Goal: Task Accomplishment & Management: Use online tool/utility

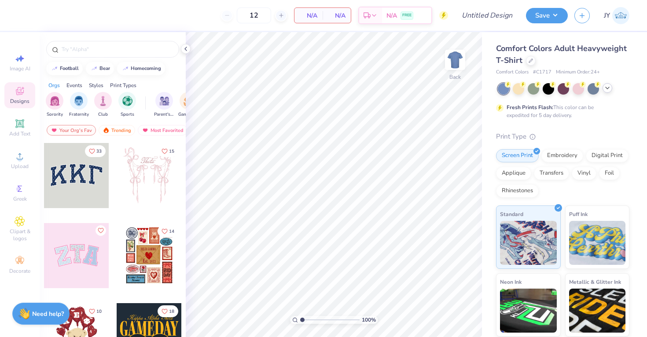
click at [604, 87] on icon at bounding box center [607, 87] width 7 height 7
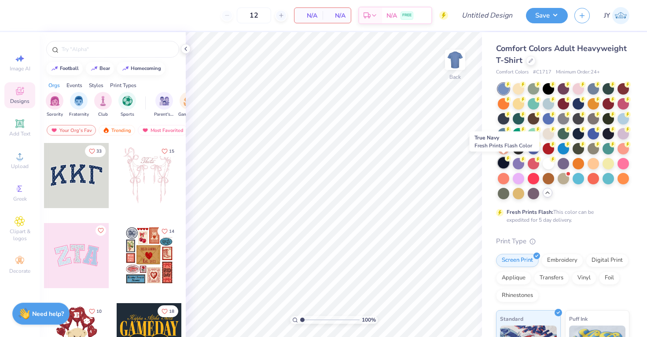
click at [503, 163] on div at bounding box center [503, 162] width 11 height 11
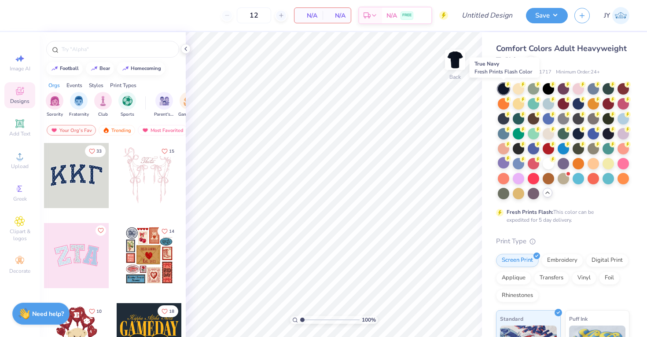
click at [506, 87] on circle at bounding box center [508, 84] width 6 height 6
click at [505, 90] on div at bounding box center [503, 88] width 11 height 11
click at [505, 126] on icon at bounding box center [508, 128] width 6 height 6
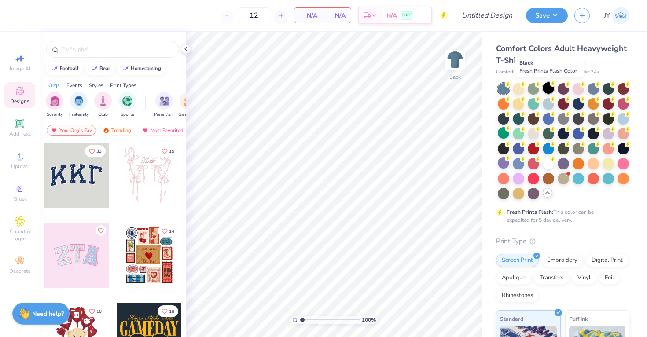
click at [549, 90] on div at bounding box center [547, 87] width 11 height 11
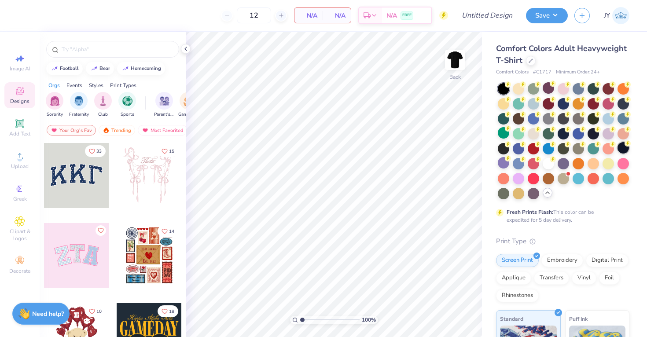
click at [621, 148] on div at bounding box center [622, 147] width 11 height 11
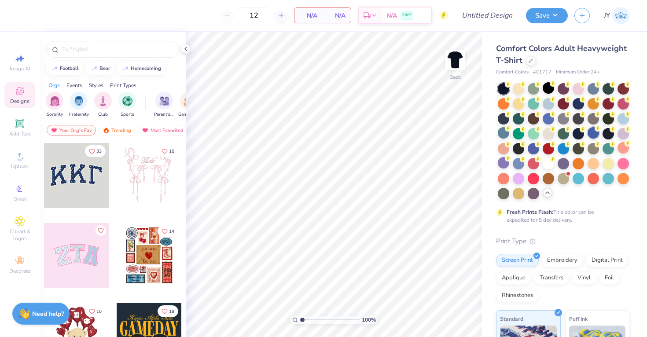
click at [595, 132] on div at bounding box center [592, 132] width 11 height 11
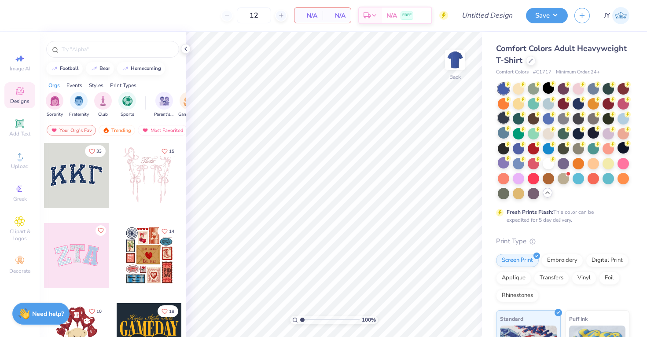
click at [504, 117] on div at bounding box center [503, 117] width 11 height 11
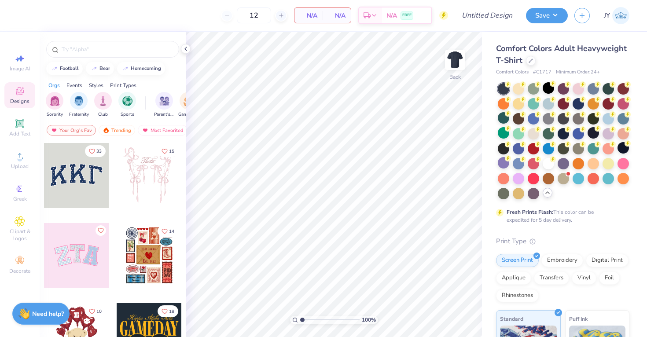
click at [504, 88] on div at bounding box center [503, 88] width 11 height 11
click at [605, 89] on div at bounding box center [607, 87] width 11 height 11
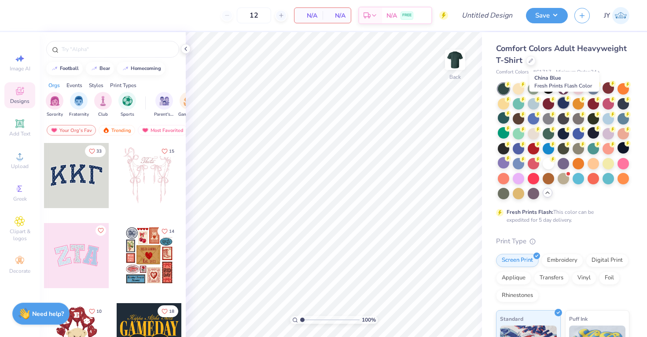
click at [560, 101] on div at bounding box center [562, 102] width 11 height 11
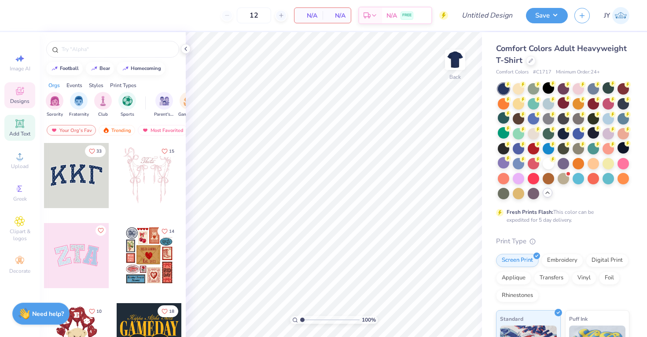
click at [17, 137] on div "Add Text" at bounding box center [19, 128] width 31 height 26
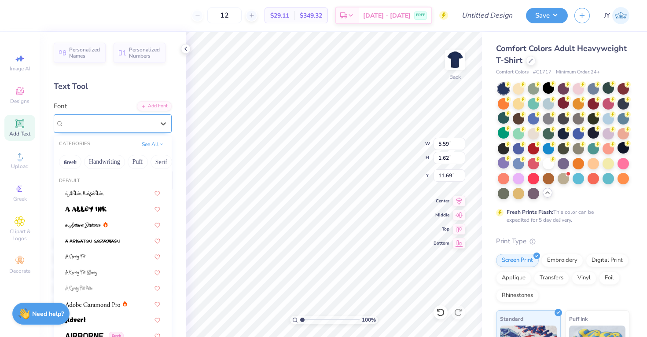
click at [108, 124] on div "Super Dream" at bounding box center [109, 124] width 92 height 14
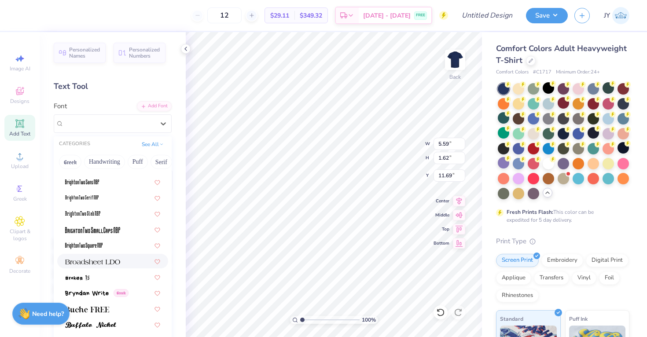
scroll to position [679, 0]
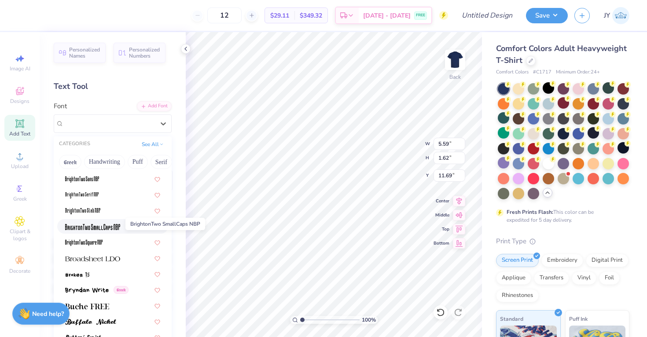
click at [99, 228] on img at bounding box center [92, 227] width 55 height 6
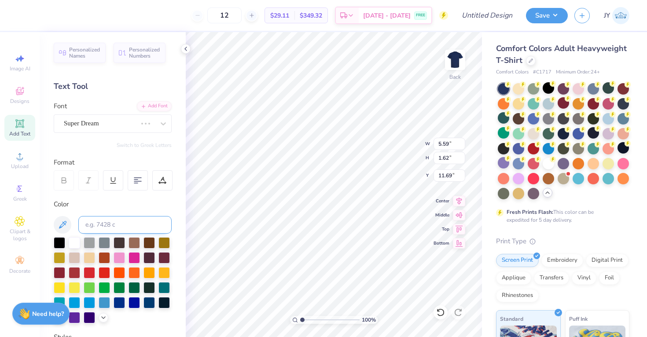
type input "2.17"
type input "1.44"
type input "11.78"
type textarea "Stony"
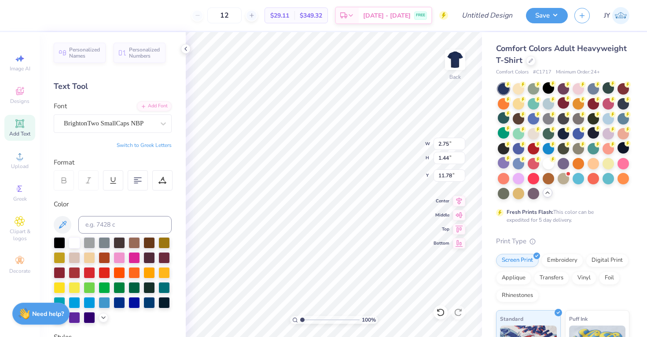
type input "5.07"
type input "2.67"
type input "3.00"
click at [20, 133] on span "Add Text" at bounding box center [19, 133] width 21 height 7
type input "5.07"
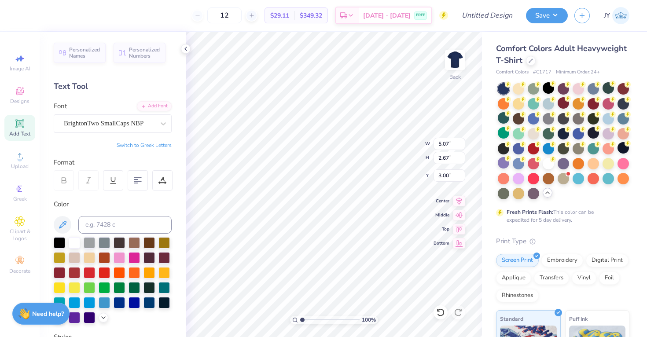
type input "2.67"
type input "3.00"
type input "5.59"
type input "1.62"
type input "11.69"
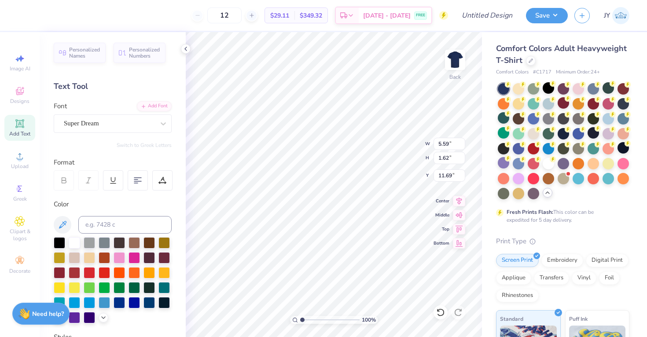
scroll to position [0, 0]
type textarea "Brook"
click at [151, 128] on div "Super Dream" at bounding box center [109, 124] width 92 height 14
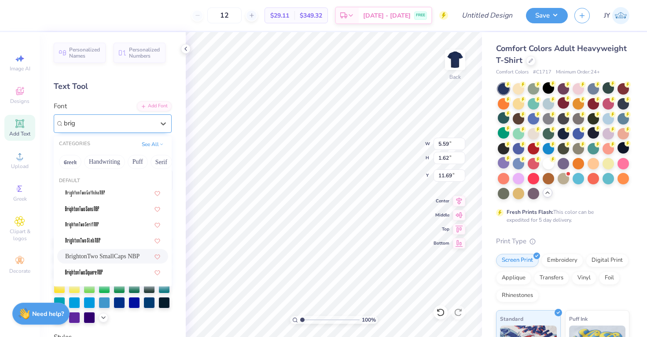
click at [118, 258] on div "BrightonTwo SmallCaps NBP" at bounding box center [112, 256] width 95 height 9
type input "brig"
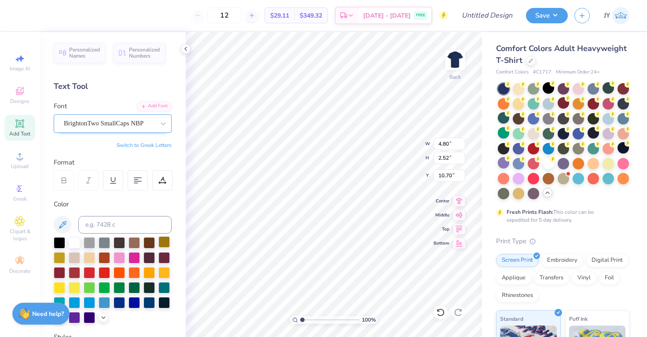
type input "4.80"
type input "2.52"
type input "3.00"
type input "5.07"
type input "2.67"
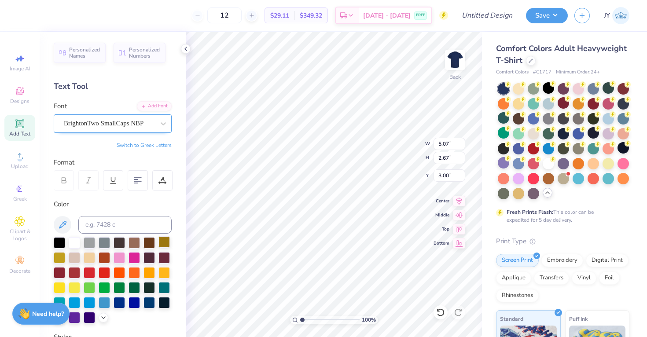
type input "4.80"
type input "2.52"
type input "5.07"
type input "2.67"
type input "4.80"
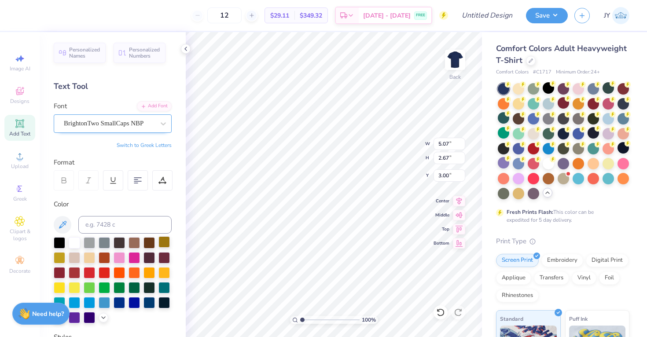
type input "2.52"
type input "5.18"
type input "2.73"
type input "5.07"
type input "2.67"
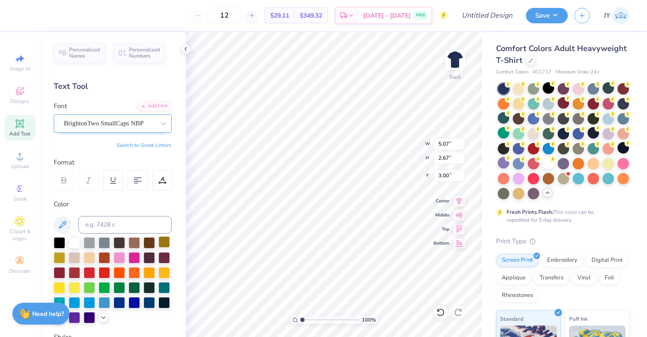
type input "5.18"
type input "2.73"
click at [26, 119] on div "Add Text" at bounding box center [19, 128] width 31 height 26
type textarea "Robotics"
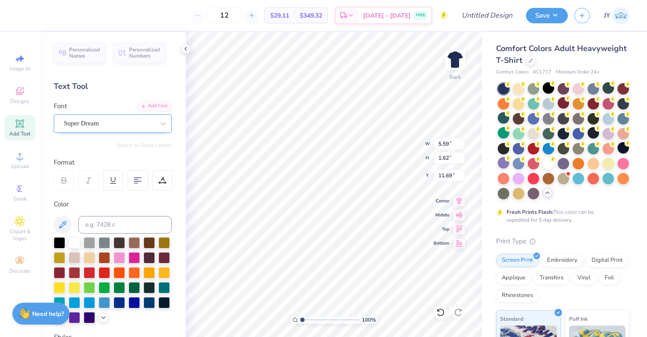
click at [139, 130] on div "Super Dream" at bounding box center [113, 123] width 118 height 18
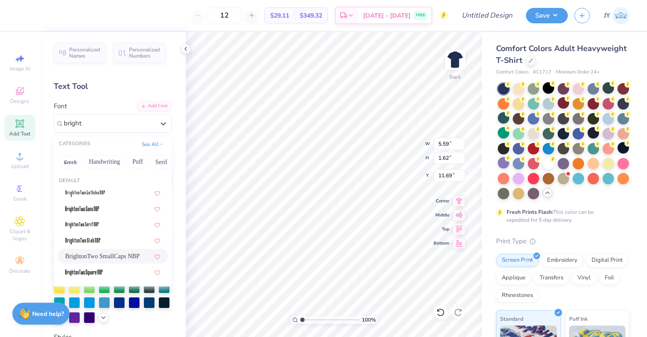
click at [125, 254] on div "BrightonTwo SmallCaps NBP" at bounding box center [112, 256] width 95 height 9
type input "bright"
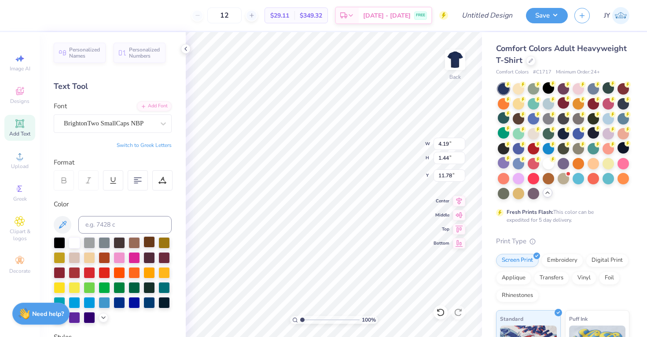
type input "6.55"
type input "2.26"
type input "11.96"
type input "5.18"
type input "2.73"
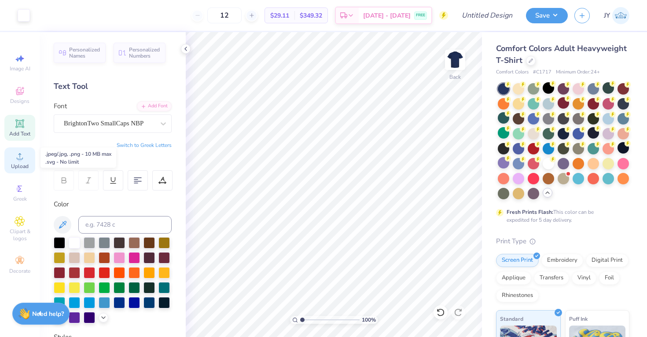
click at [28, 157] on div "Upload" at bounding box center [19, 160] width 31 height 26
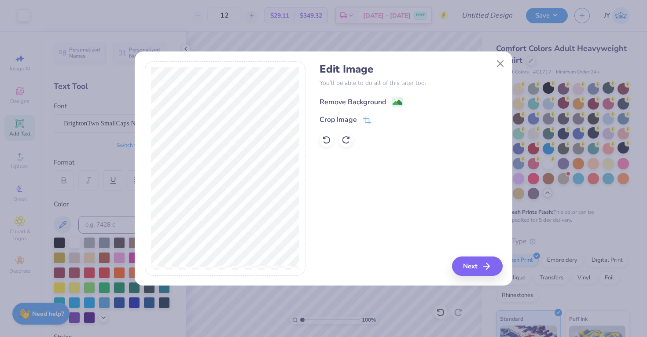
click at [391, 102] on div "Remove Background" at bounding box center [360, 101] width 83 height 11
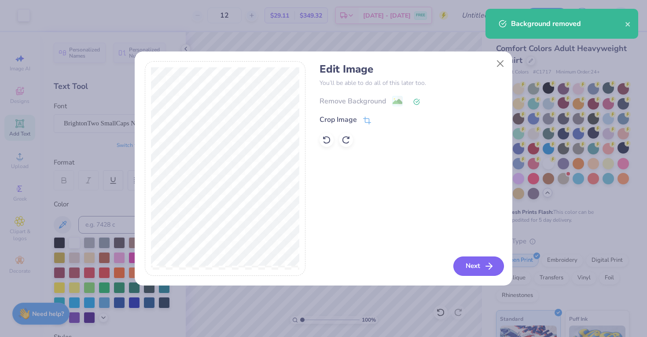
click at [473, 262] on button "Next" at bounding box center [478, 265] width 51 height 19
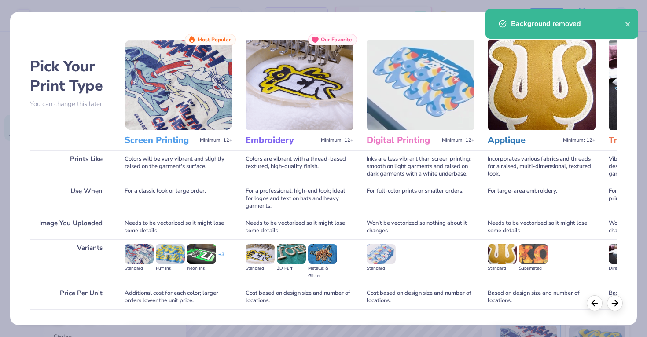
scroll to position [58, 0]
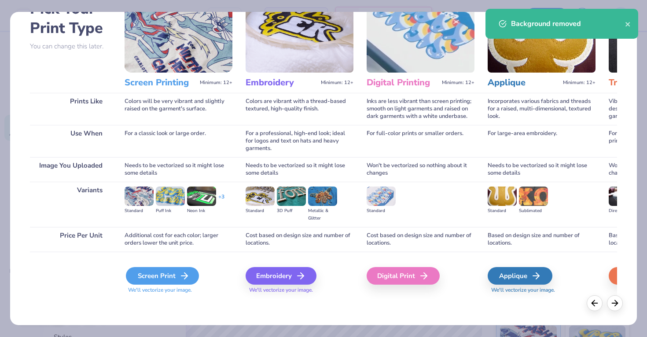
click at [180, 273] on icon at bounding box center [184, 276] width 11 height 11
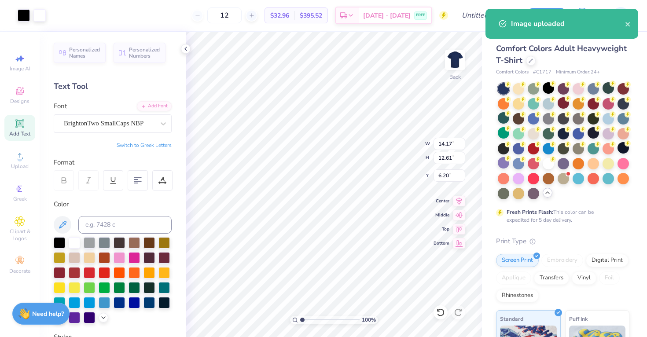
type input "5.83"
type input "5.18"
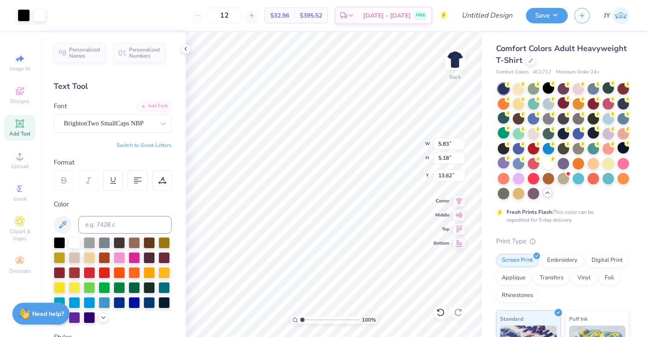
type input "6.54"
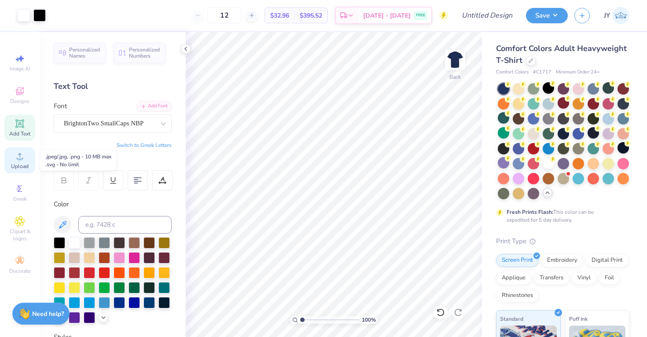
click at [14, 161] on div "Upload" at bounding box center [19, 160] width 31 height 26
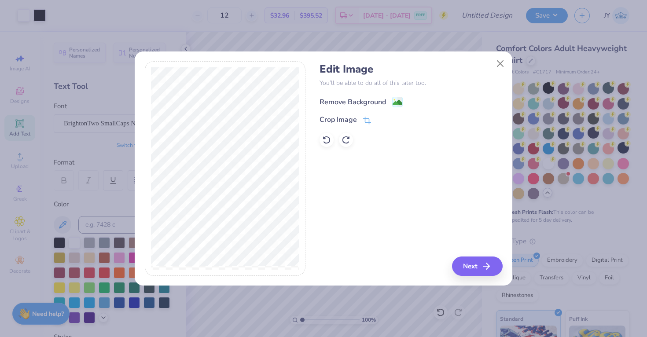
click at [359, 99] on div "Remove Background" at bounding box center [352, 102] width 66 height 11
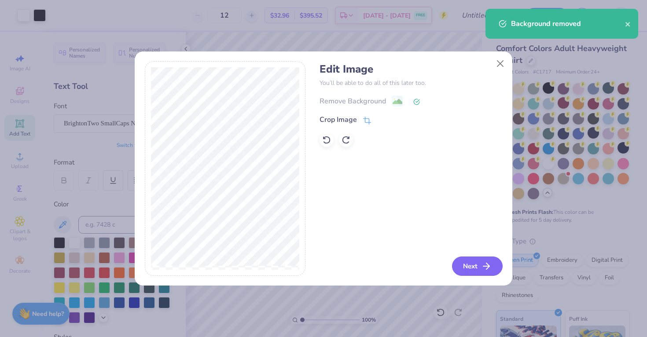
click at [483, 270] on icon "button" at bounding box center [486, 266] width 11 height 11
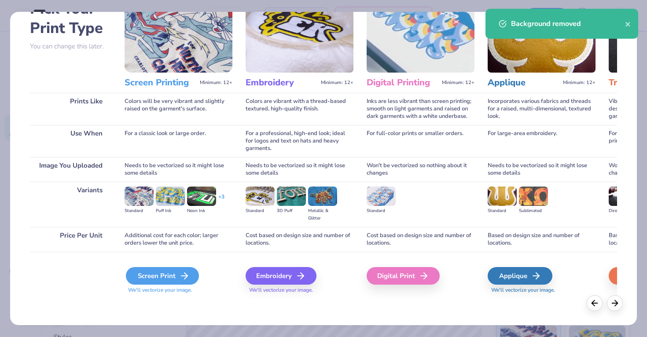
click at [169, 277] on div "Screen Print" at bounding box center [162, 276] width 73 height 18
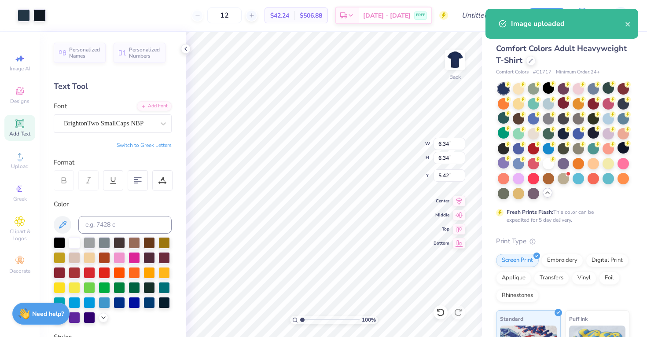
type input "6.34"
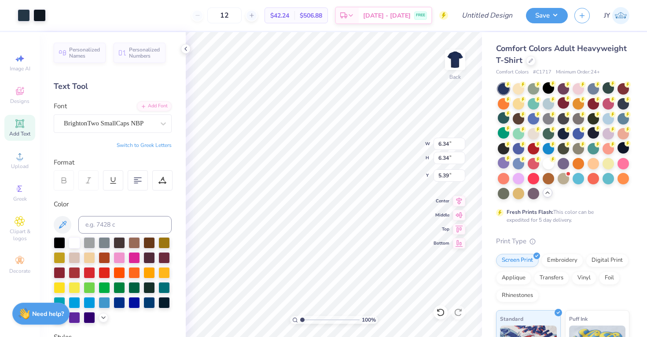
type input "5.39"
click at [13, 155] on div "Upload" at bounding box center [19, 160] width 31 height 26
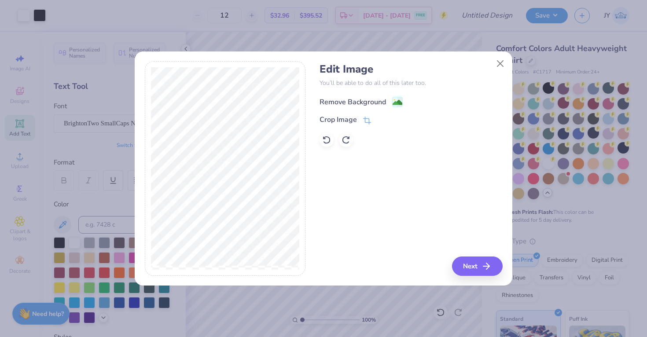
click at [380, 98] on div "Remove Background" at bounding box center [352, 102] width 66 height 11
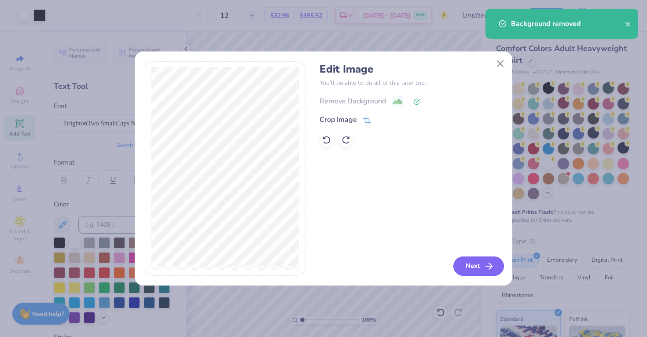
click at [469, 264] on button "Next" at bounding box center [478, 265] width 51 height 19
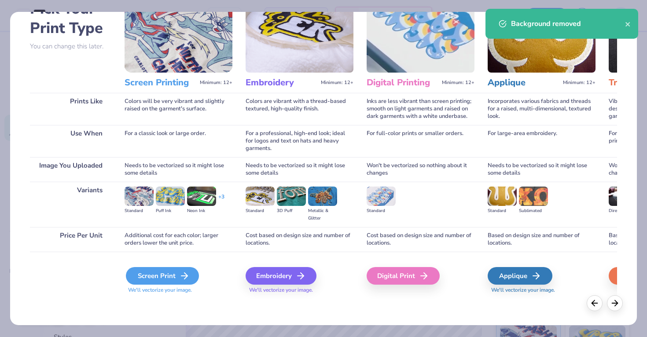
click at [155, 283] on div "Screen Print" at bounding box center [162, 276] width 73 height 18
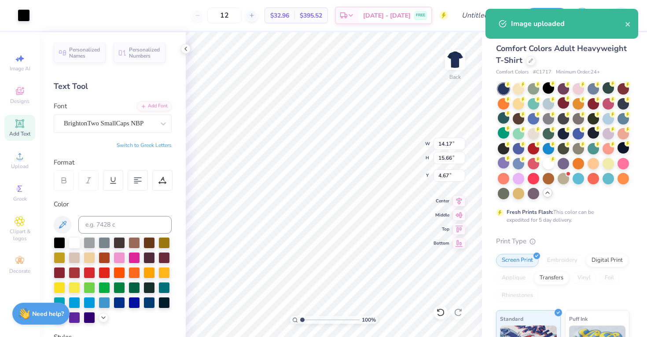
type input "4.92"
type input "5.43"
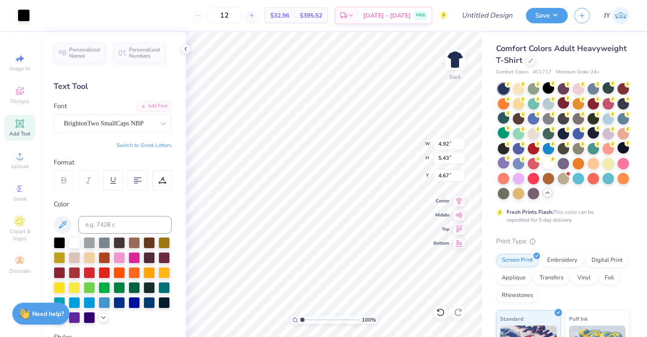
type input "6.29"
type input "12.50"
type input "7.33"
type input "2.53"
type input "5.18"
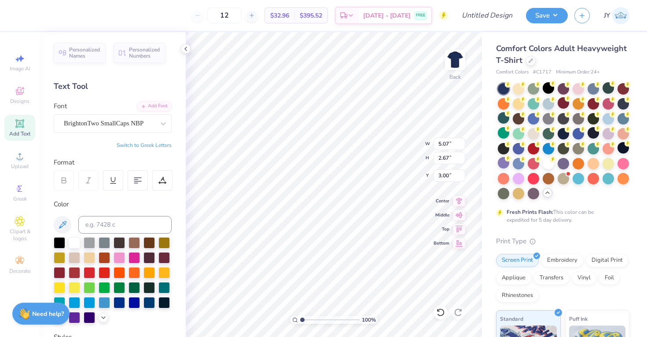
type input "2.73"
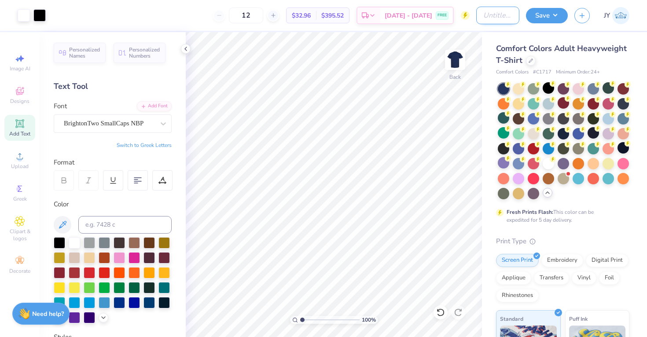
click at [489, 20] on input "Design Title" at bounding box center [497, 16] width 43 height 18
type input "Stony Brook Robotics Team"
click at [543, 14] on button "Save" at bounding box center [547, 14] width 42 height 15
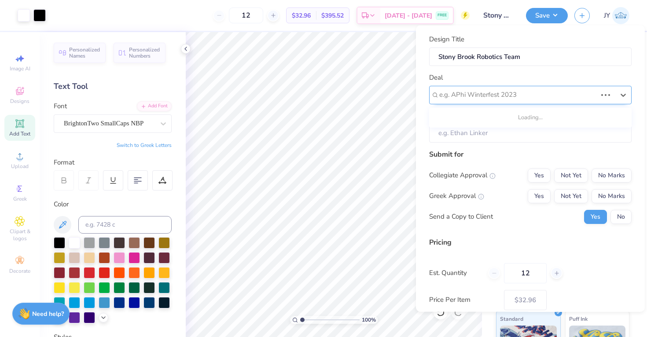
click at [514, 95] on div at bounding box center [517, 95] width 157 height 12
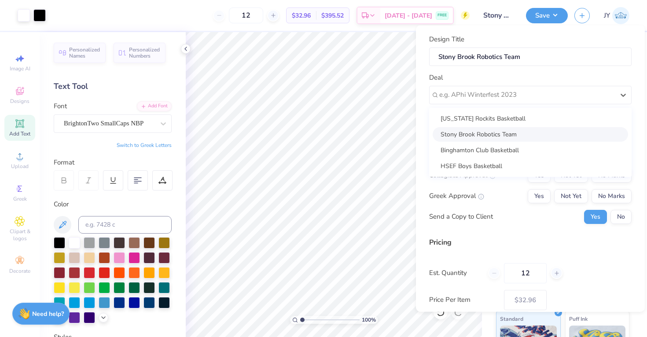
click at [510, 132] on div "Stony Brook Robotics Team" at bounding box center [529, 134] width 195 height 15
type input "[PERSON_NAME]"
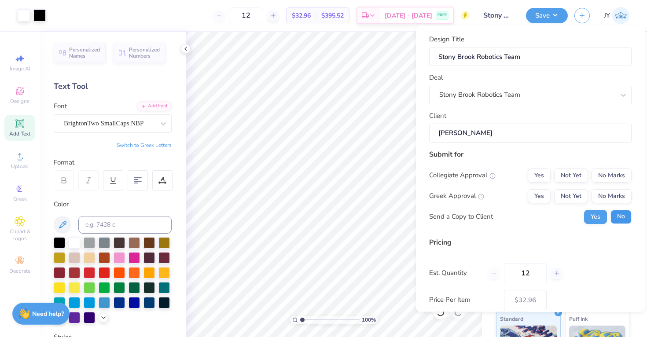
click at [615, 216] on button "No" at bounding box center [620, 216] width 21 height 14
click at [603, 193] on button "No Marks" at bounding box center [611, 196] width 40 height 14
click at [603, 172] on button "No Marks" at bounding box center [611, 175] width 40 height 14
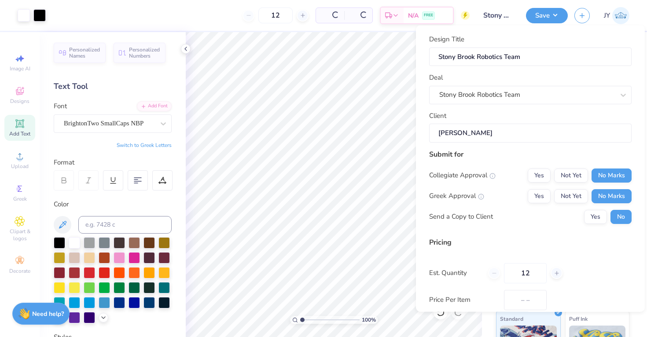
type input "$32.96"
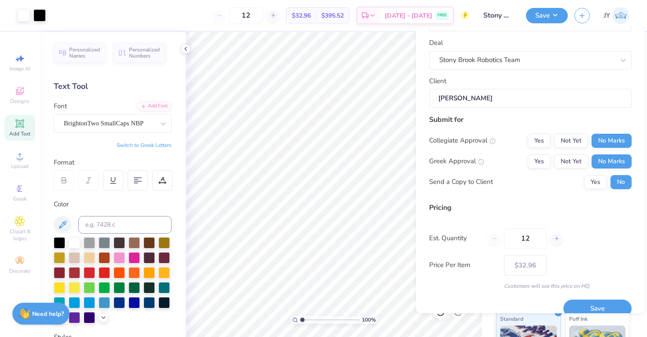
scroll to position [49, 0]
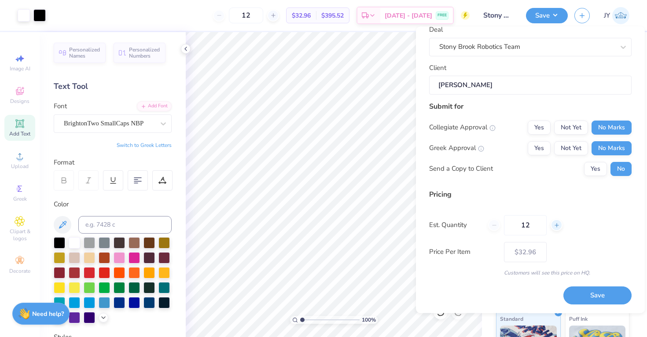
click at [553, 225] on icon at bounding box center [556, 225] width 6 height 6
type input "13"
type input "– –"
click at [553, 225] on icon at bounding box center [556, 225] width 6 height 6
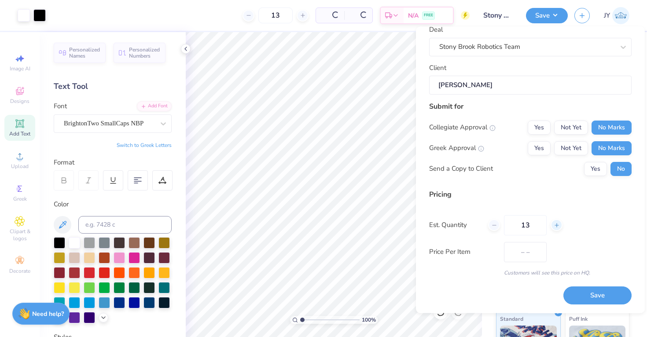
type input "14"
type input "$31.98"
click at [553, 225] on icon at bounding box center [556, 225] width 6 height 6
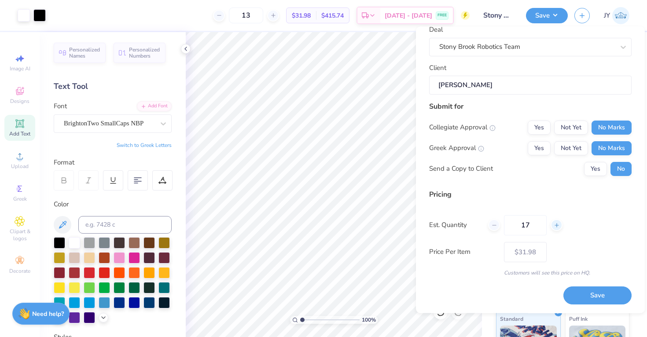
click at [553, 225] on icon at bounding box center [556, 225] width 6 height 6
type input "20"
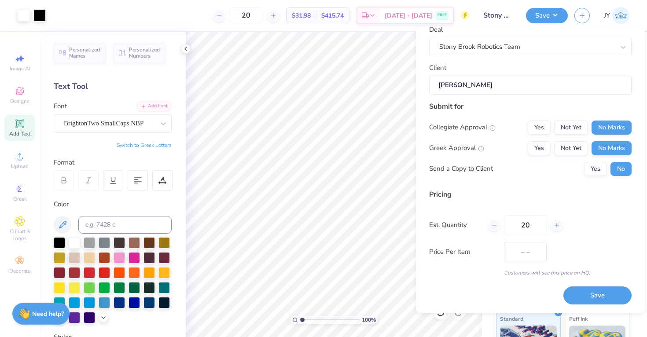
type input "$28.25"
click at [469, 267] on div "Pricing Est. Quantity 20 Price Per Item $28.25 Customers will see this price on…" at bounding box center [530, 233] width 202 height 88
click at [497, 225] on div at bounding box center [494, 226] width 12 height 12
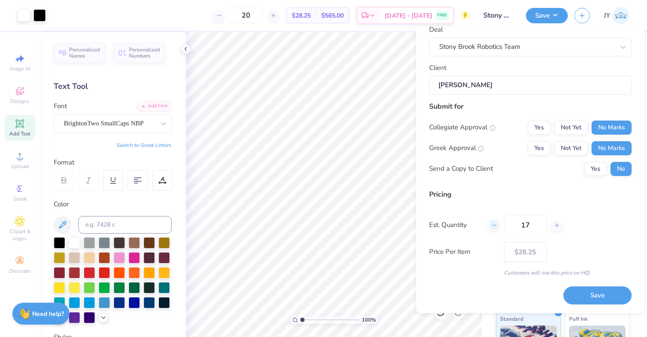
click at [497, 225] on div at bounding box center [494, 226] width 12 height 12
type input "15"
type input "– –"
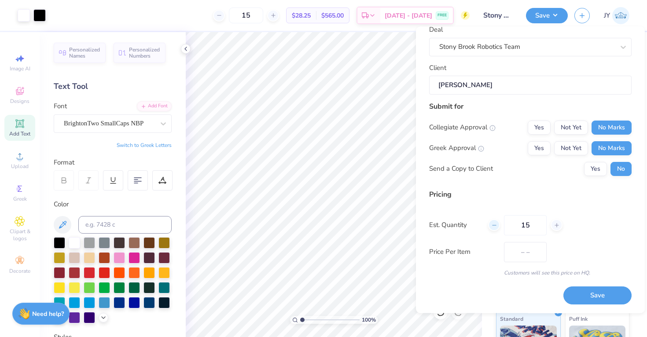
click at [497, 225] on div at bounding box center [494, 226] width 12 height 12
type input "12"
type input "$30.49"
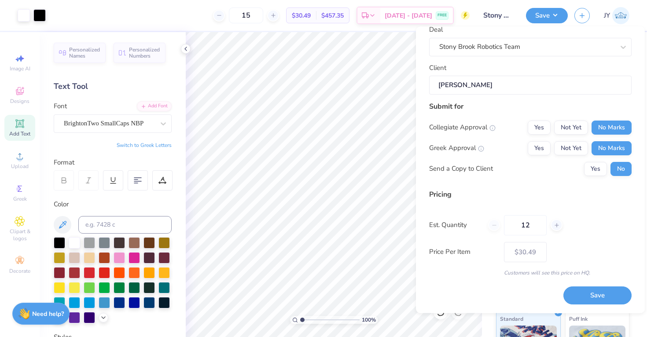
click at [497, 225] on div "12" at bounding box center [525, 225] width 74 height 20
type input "12"
click at [492, 272] on div "Customers will see this price on HQ." at bounding box center [530, 273] width 202 height 8
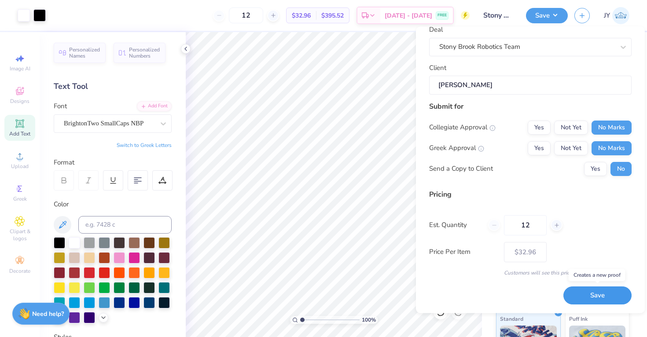
click at [583, 289] on button "Save" at bounding box center [597, 296] width 68 height 18
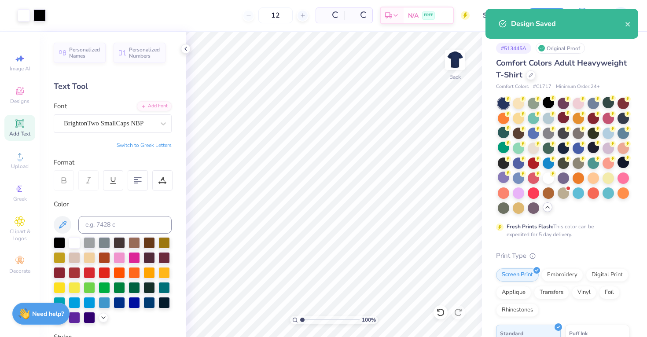
type input "$32.96"
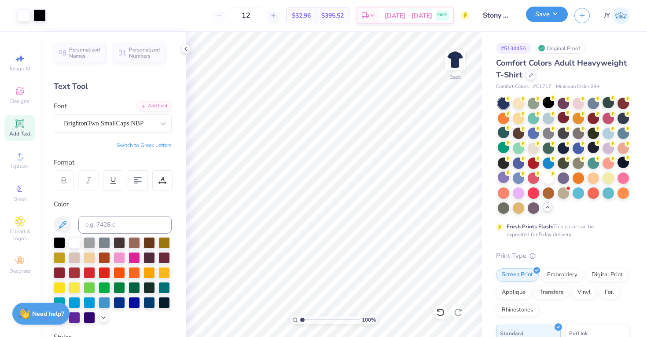
click at [550, 16] on button "Save" at bounding box center [547, 14] width 42 height 15
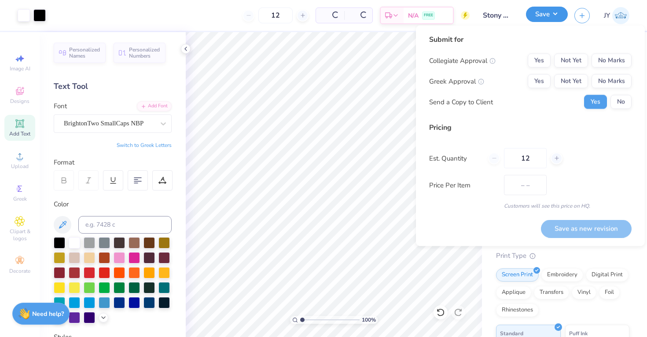
type input "$32.96"
click at [532, 15] on button "Save" at bounding box center [547, 14] width 42 height 15
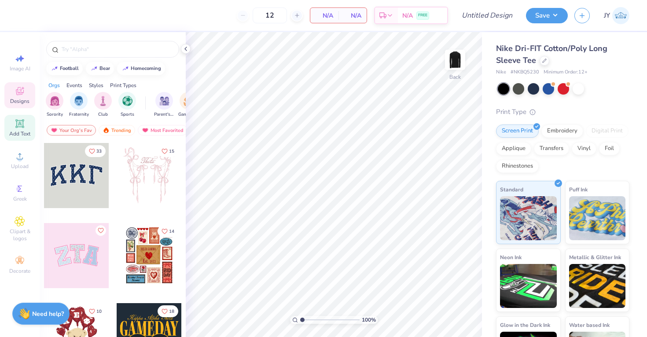
click at [11, 124] on div "Add Text" at bounding box center [19, 128] width 31 height 26
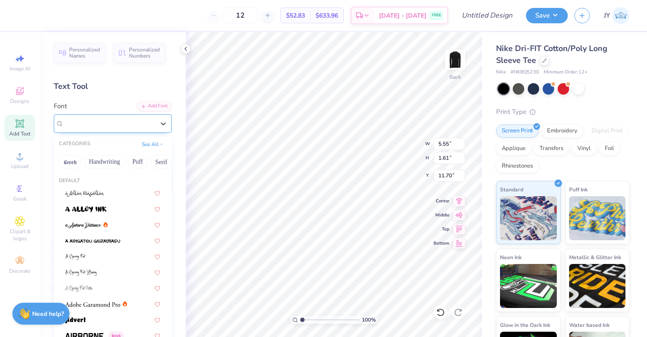
click at [104, 126] on div "Super Dream" at bounding box center [109, 124] width 92 height 14
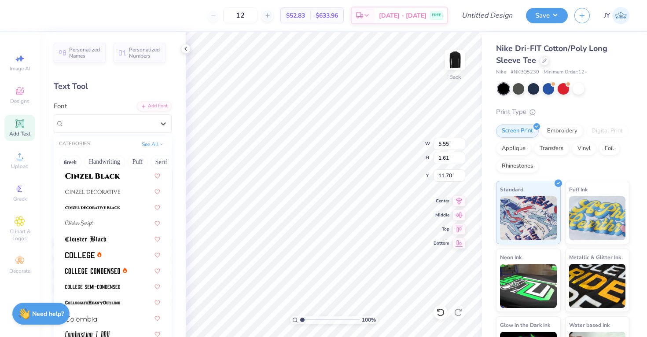
scroll to position [1080, 0]
click at [107, 251] on div at bounding box center [112, 253] width 95 height 9
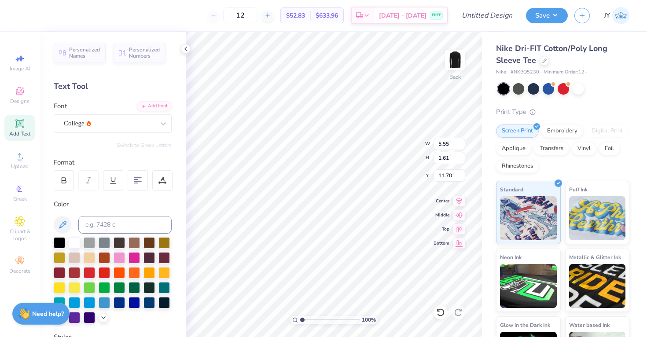
type input "5.03"
type input "1.57"
type input "11.72"
type textarea "New"
type input "3.23"
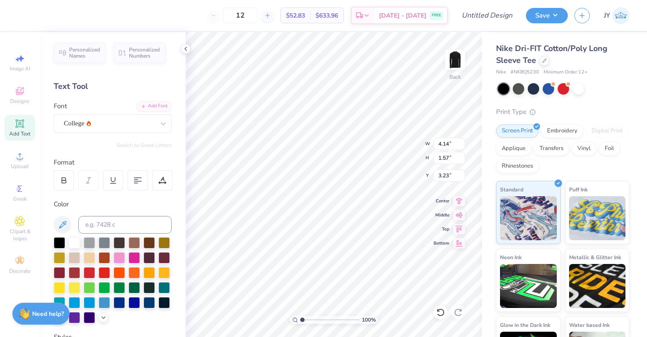
type input "5.09"
type input "1.92"
type input "3.00"
click at [25, 128] on div "Add Text" at bounding box center [19, 128] width 31 height 26
type input "5.55"
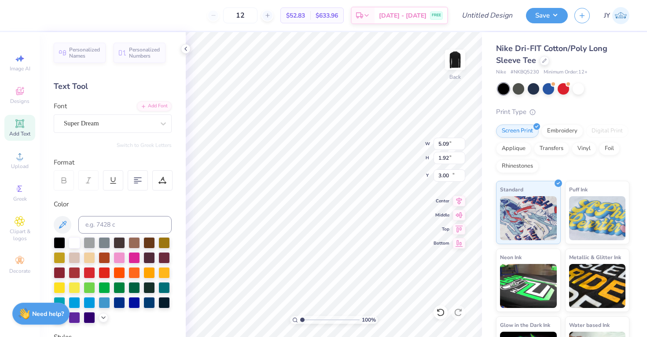
type input "1.61"
type input "11.70"
type input "5.09"
type input "1.92"
type input "3.00"
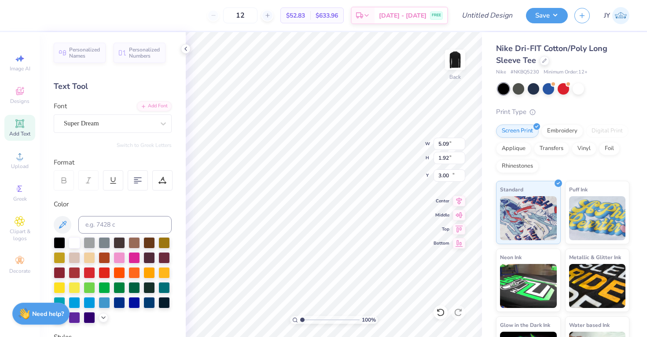
type input "5.55"
type input "1.61"
type input "11.70"
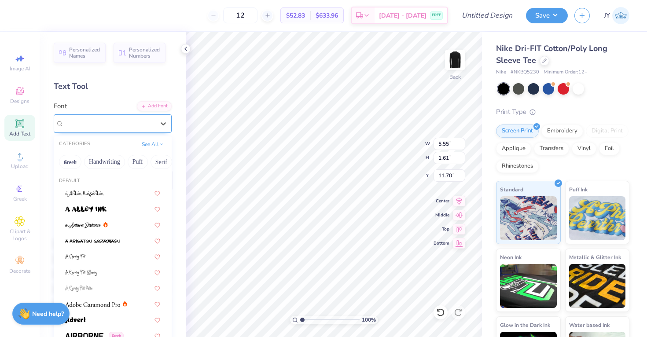
click at [120, 119] on div "Super Dream" at bounding box center [109, 124] width 92 height 14
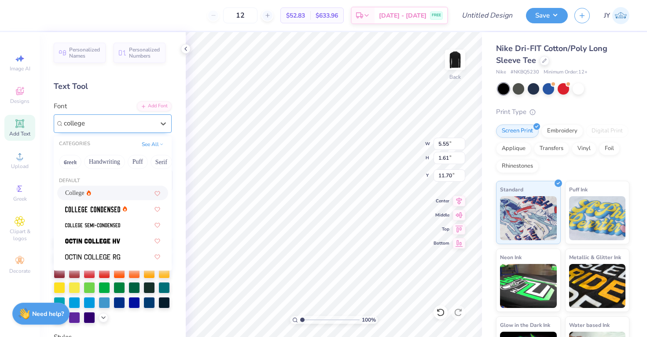
click at [91, 191] on icon at bounding box center [89, 192] width 4 height 5
type input "college"
type input "5.03"
type input "1.57"
type input "11.72"
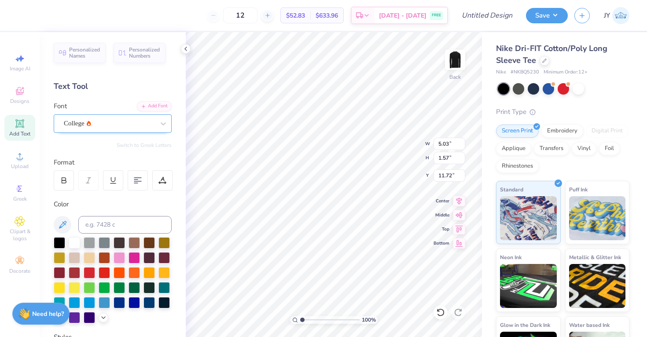
type input "5.09"
type input "1.92"
type input "3.00"
click at [66, 177] on icon at bounding box center [64, 180] width 8 height 8
type input "5.03"
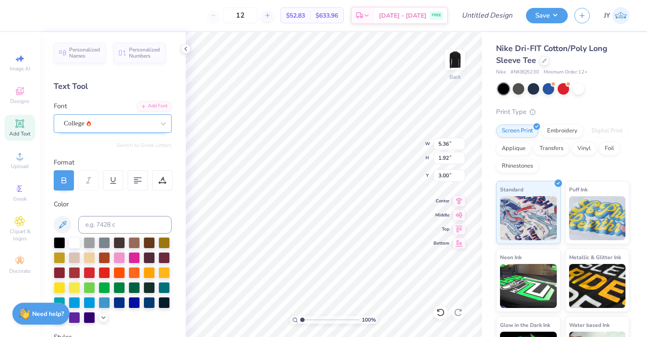
type input "1.57"
type input "11.72"
click at [65, 178] on icon at bounding box center [64, 180] width 8 height 8
type input "5.53"
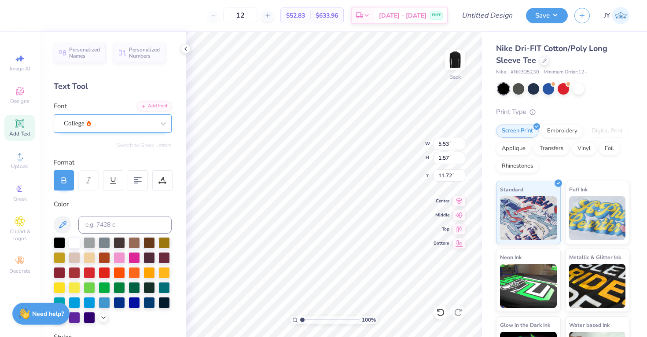
type textarea "York"
type input "3.00"
type input "5.82"
type input "1.86"
type input "5.36"
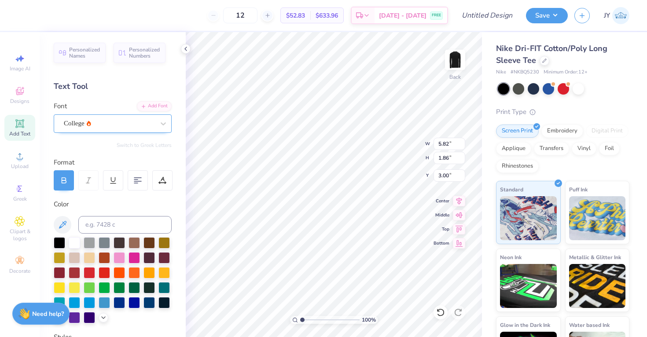
type input "1.92"
type input "5.82"
type input "1.86"
type input "5.93"
type input "1.90"
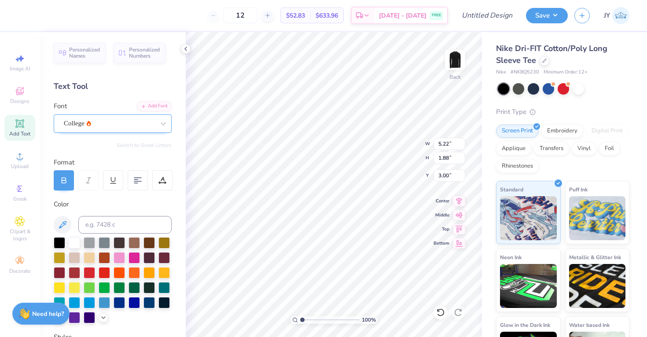
type input "5.22"
type input "1.88"
type input "5.22"
type input "1.88"
type input "5.93"
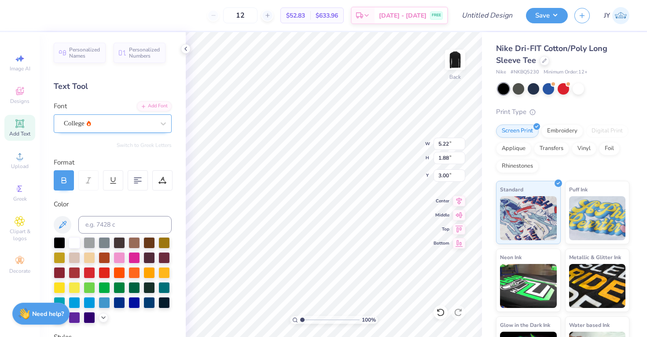
type input "1.90"
click at [22, 132] on span "Add Text" at bounding box center [19, 133] width 21 height 7
click at [132, 122] on div "Super Dream" at bounding box center [109, 124] width 92 height 14
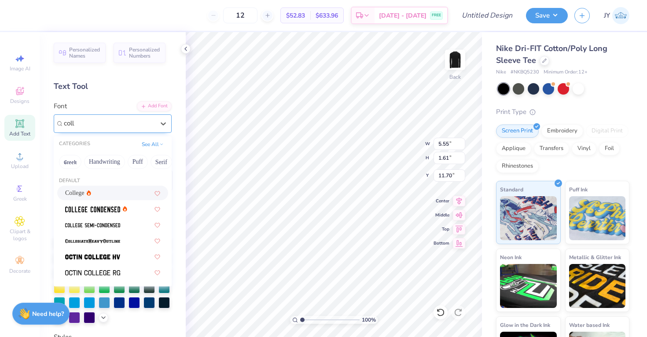
click at [88, 196] on div "College" at bounding box center [78, 192] width 26 height 9
type input "coll"
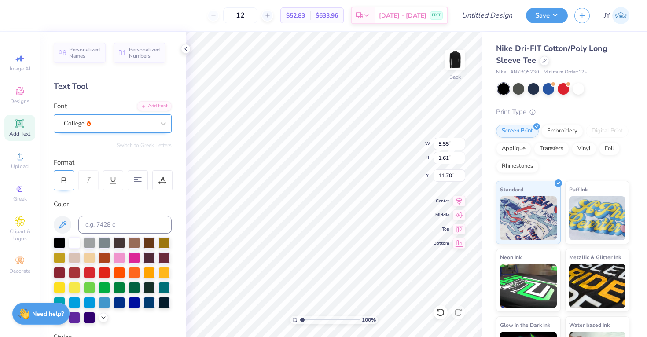
click at [70, 172] on div at bounding box center [64, 180] width 20 height 20
type textarea "Rockits"
type input "12.50"
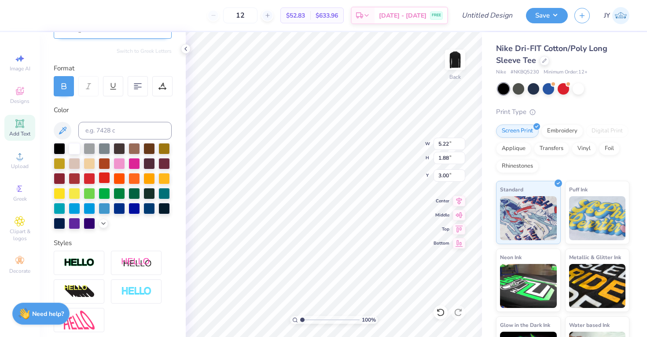
scroll to position [92, 0]
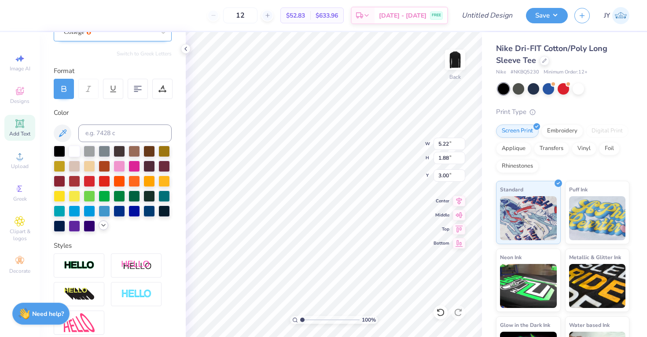
click at [104, 225] on icon at bounding box center [103, 225] width 7 height 7
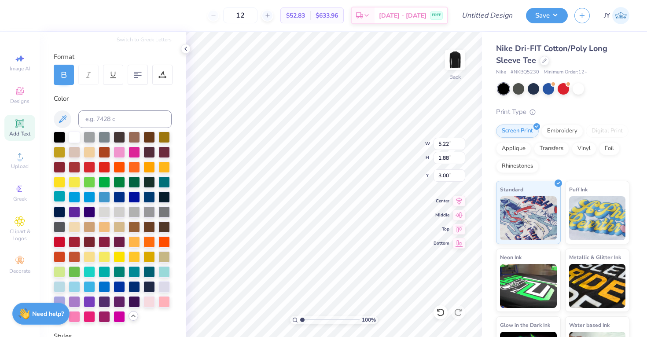
scroll to position [105, 0]
click at [64, 119] on icon at bounding box center [62, 119] width 7 height 7
click at [61, 121] on icon at bounding box center [62, 119] width 7 height 7
click at [100, 123] on input at bounding box center [124, 120] width 93 height 18
click at [101, 99] on div "Color" at bounding box center [113, 99] width 118 height 10
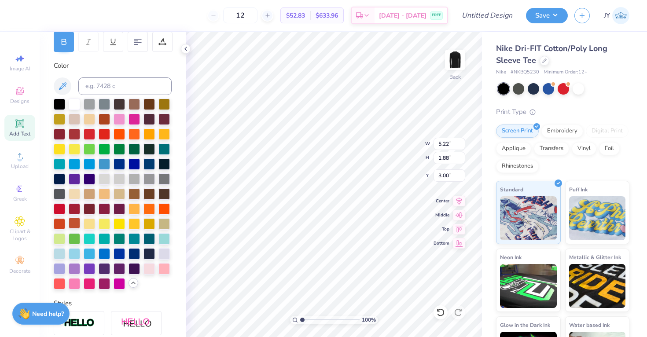
scroll to position [143, 0]
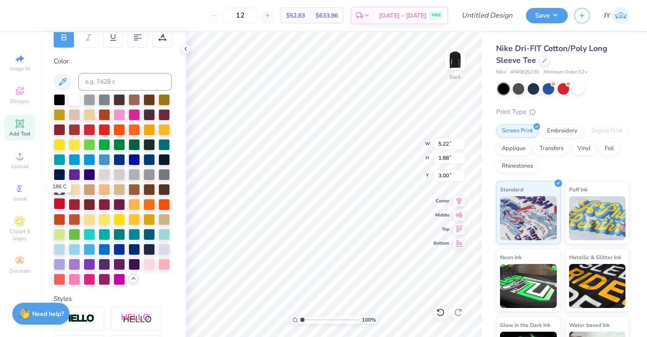
click at [62, 201] on div at bounding box center [59, 203] width 11 height 11
type input "5.22"
type input "1.88"
type input "5.93"
type input "1.90"
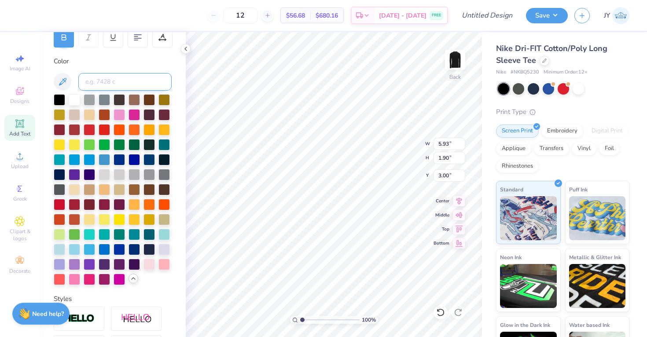
click at [122, 77] on input at bounding box center [124, 82] width 93 height 18
type input "186"
type input "8.08"
type input "1.57"
type input "12.50"
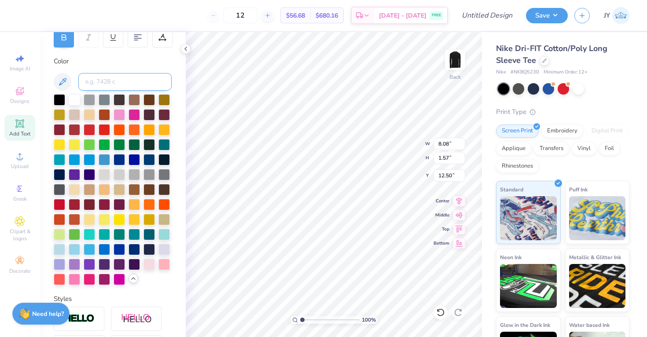
click at [125, 74] on input at bounding box center [124, 82] width 93 height 18
type input "186"
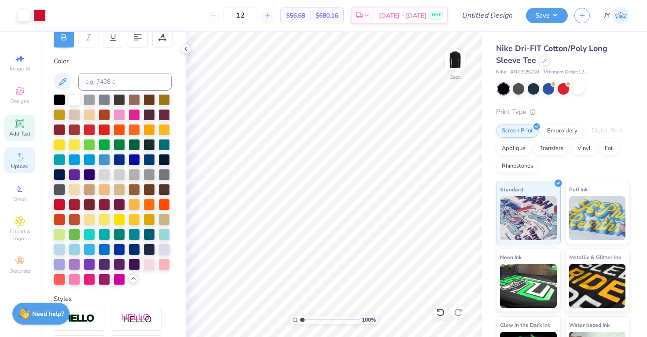
click at [18, 151] on icon at bounding box center [20, 156] width 11 height 11
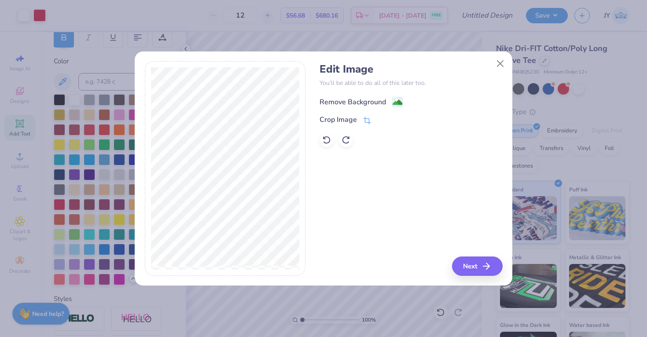
click at [387, 99] on div "Remove Background" at bounding box center [360, 101] width 83 height 11
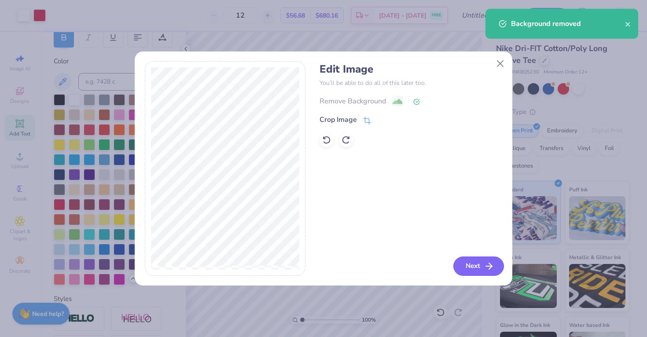
click at [482, 269] on button "Next" at bounding box center [478, 265] width 51 height 19
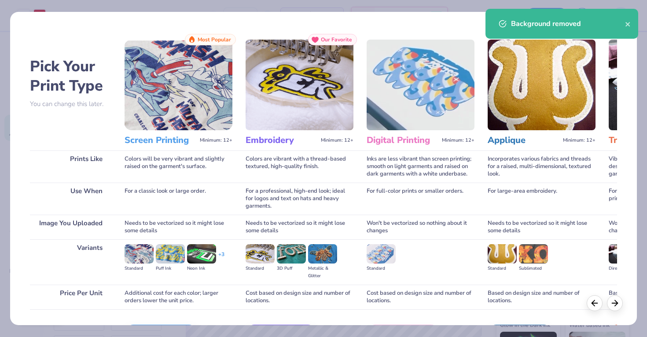
scroll to position [58, 0]
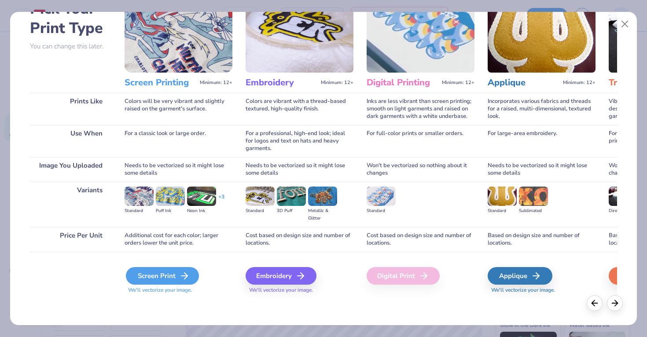
click at [177, 268] on div "Screen Print" at bounding box center [162, 276] width 73 height 18
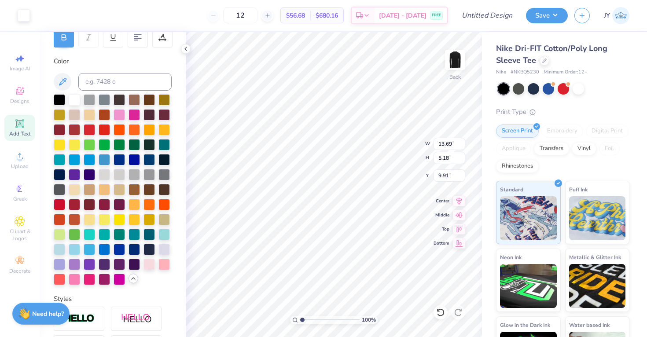
type input "6.34"
type input "6.82"
type input "2.58"
type input "8.36"
type input "14.07"
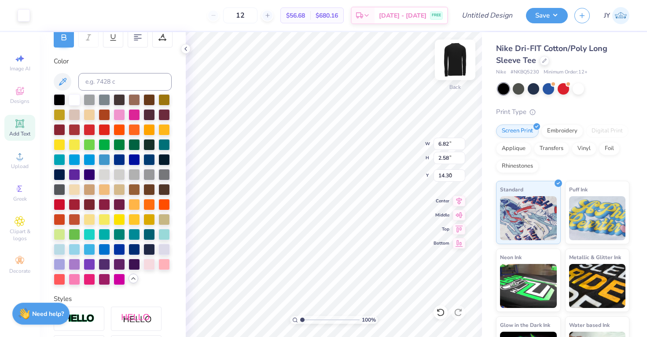
type input "9.50"
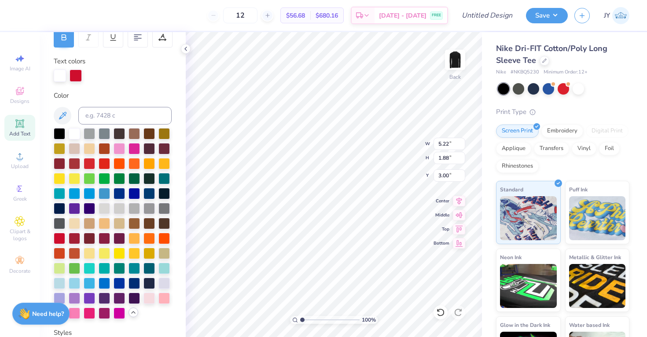
type input "4.40"
type input "1.58"
type input "5.93"
type input "1.90"
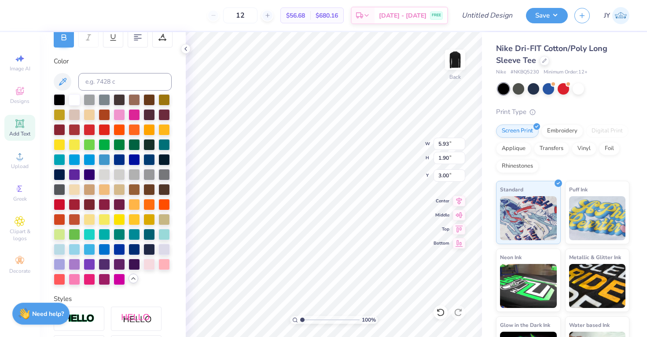
type input "5.19"
type input "1.66"
type input "8.08"
type input "1.57"
type input "5.08"
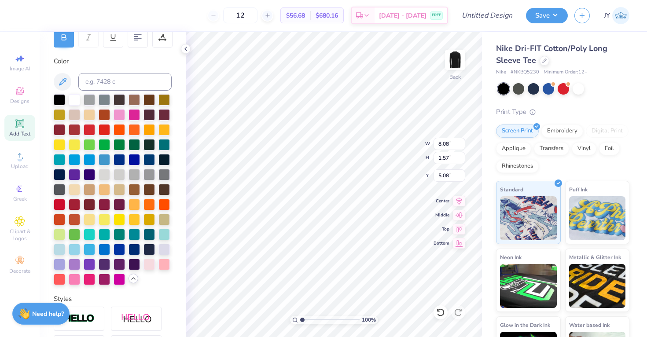
type input "4.40"
type input "1.58"
type input "3.00"
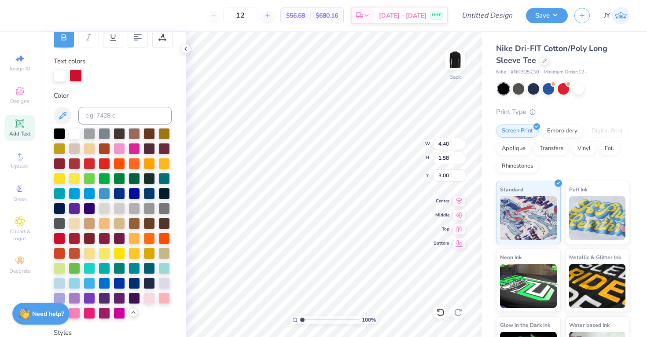
type input "3.21"
type input "1.15"
type input "3.50"
type input "5.19"
type input "1.66"
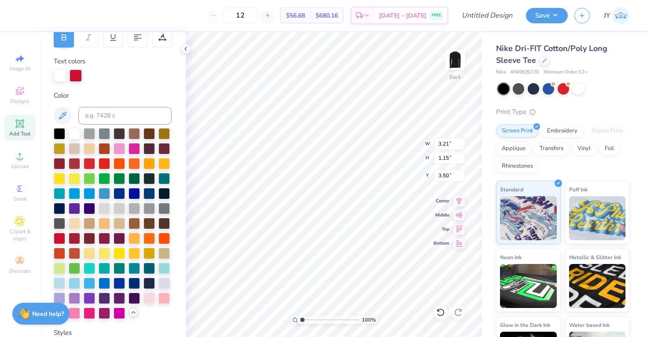
type input "3.00"
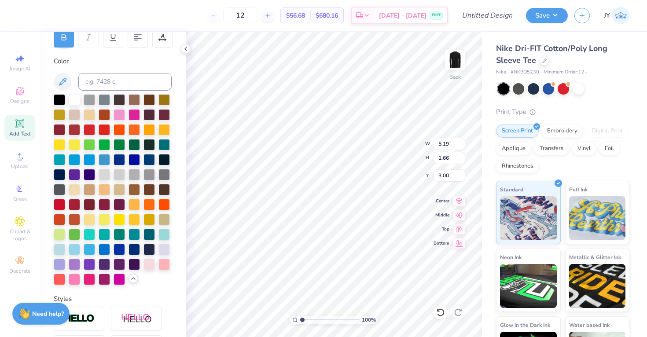
type input "3.76"
type input "1.20"
type input "3.46"
type input "3.21"
type input "1.15"
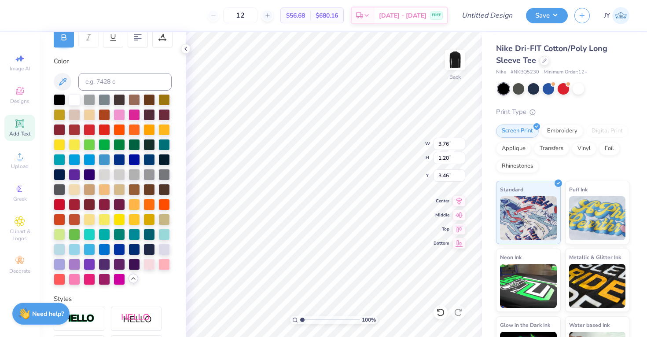
type input "3.50"
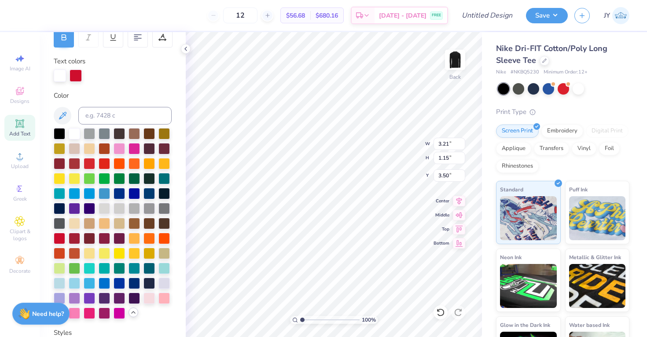
type input "3.76"
type input "1.20"
type input "3.46"
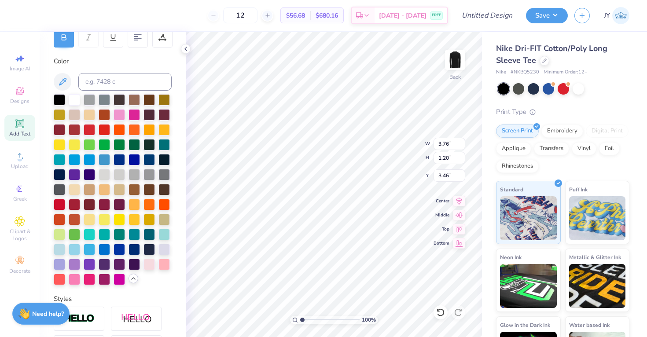
type input "3.59"
type input "1.15"
type input "3.51"
type input "3.21"
type input "1.15"
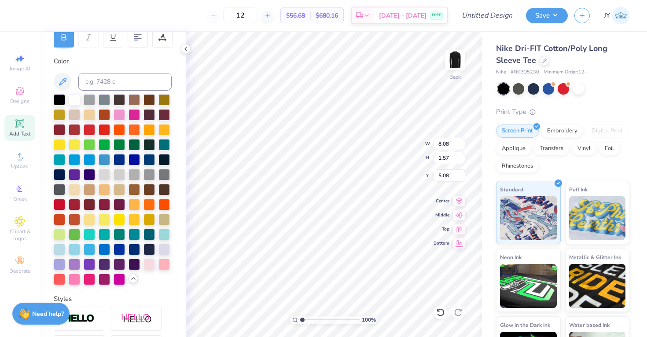
type input "3.50"
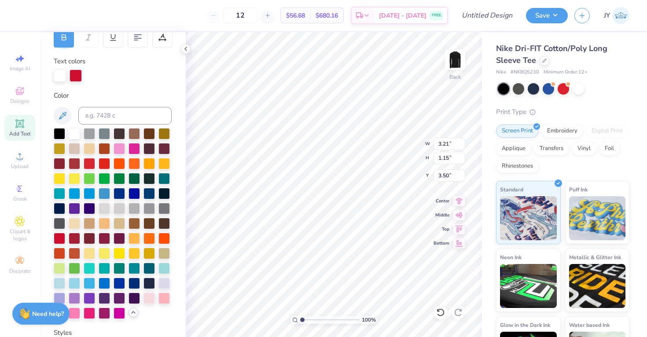
type input "3.59"
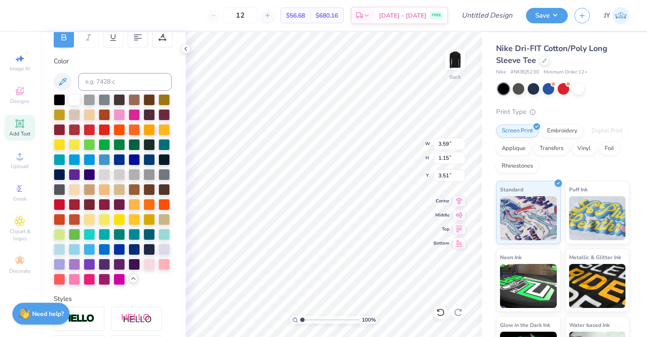
type input "3.50"
type input "9.52"
type input "1.85"
type input "5.45"
click at [23, 128] on icon at bounding box center [20, 123] width 11 height 11
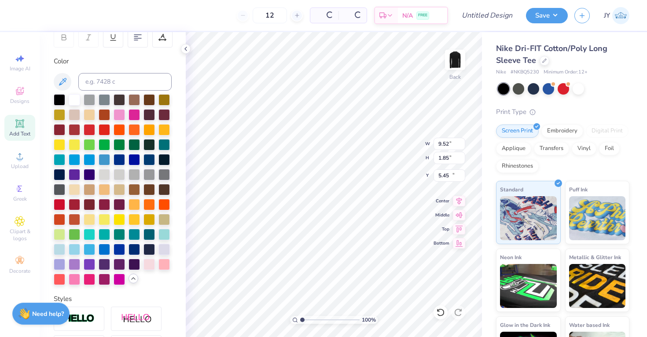
type input "5.55"
type input "1.61"
type input "11.70"
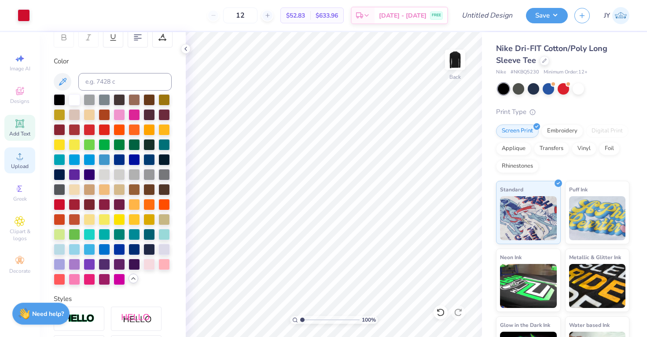
click at [9, 162] on div "Upload" at bounding box center [19, 160] width 31 height 26
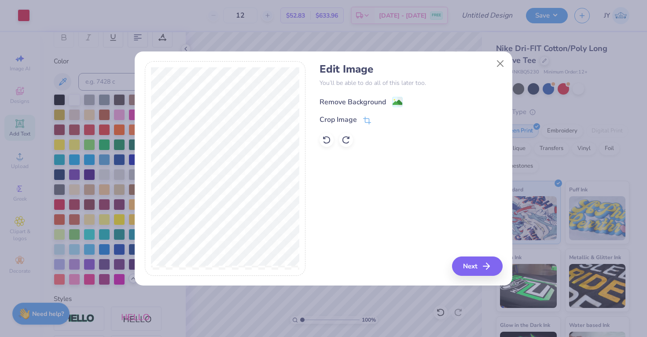
click at [381, 103] on div "Remove Background" at bounding box center [352, 102] width 66 height 11
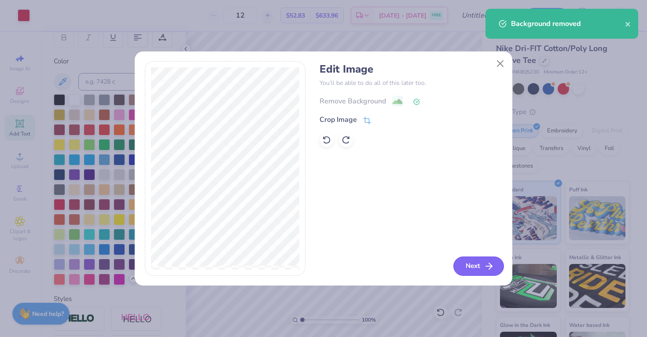
click at [477, 264] on button "Next" at bounding box center [478, 265] width 51 height 19
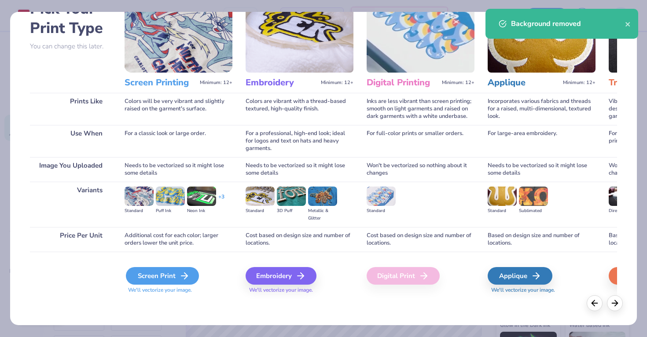
click at [176, 268] on div "Screen Print" at bounding box center [162, 276] width 73 height 18
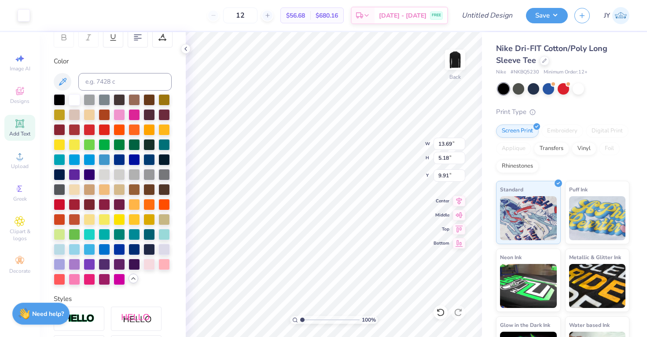
type input "8.83"
type input "9.39"
type input "3.55"
type input "9.52"
type input "1.85"
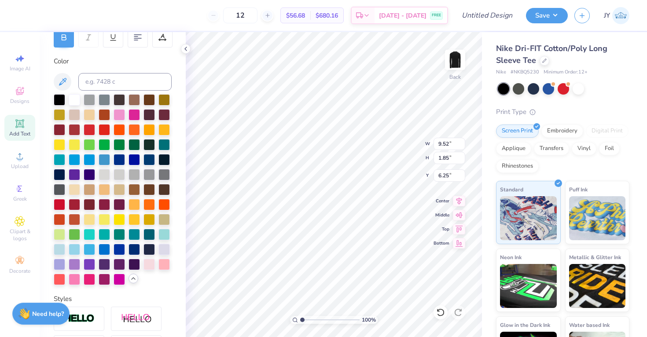
type input "7.32"
type input "9.39"
type input "3.55"
type input "3.52"
type input "2.23"
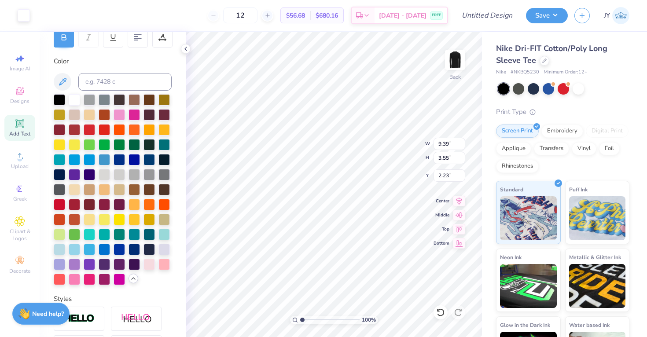
type input "9.52"
type input "1.85"
type input "6.18"
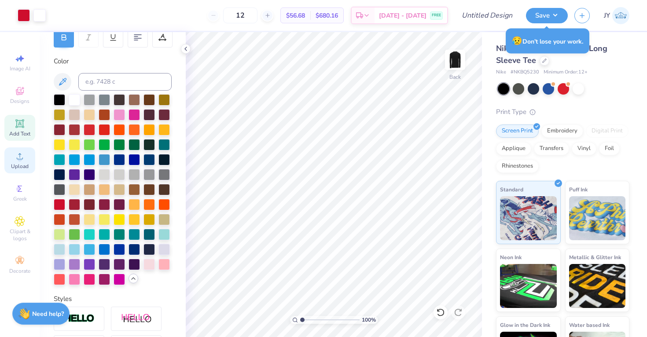
click at [11, 157] on div "Upload" at bounding box center [19, 160] width 31 height 26
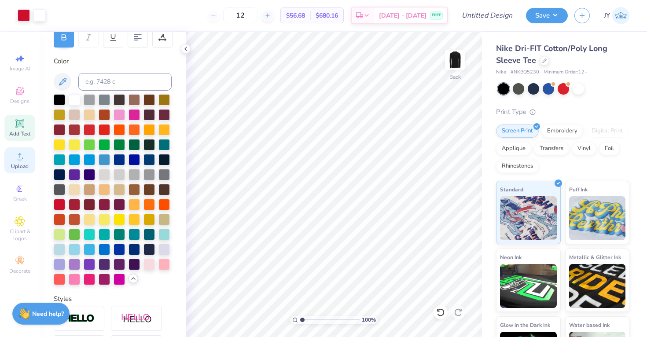
click at [20, 157] on circle at bounding box center [19, 159] width 5 height 5
click at [20, 158] on circle at bounding box center [19, 159] width 5 height 5
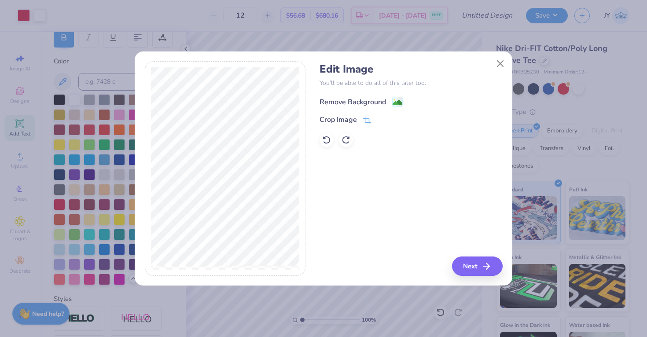
click at [348, 105] on div "Remove Background" at bounding box center [352, 102] width 66 height 11
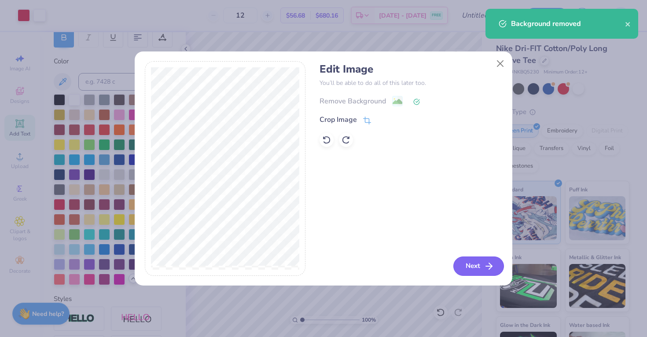
click at [467, 270] on button "Next" at bounding box center [478, 265] width 51 height 19
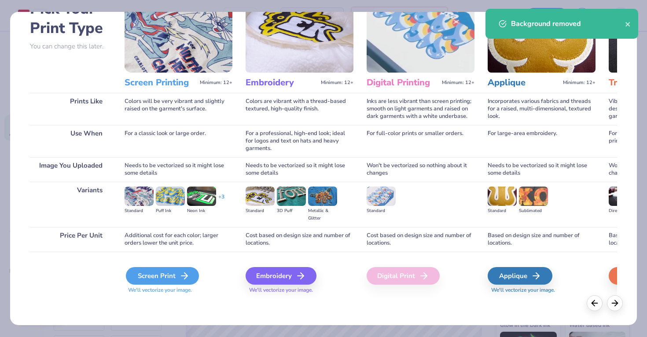
click at [164, 280] on div "Screen Print" at bounding box center [162, 276] width 73 height 18
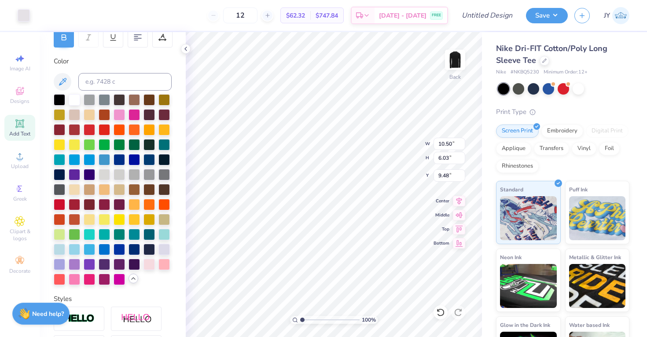
type input "2.52"
type input "1.45"
type input "8.62"
click at [271, 12] on icon at bounding box center [267, 15] width 6 height 6
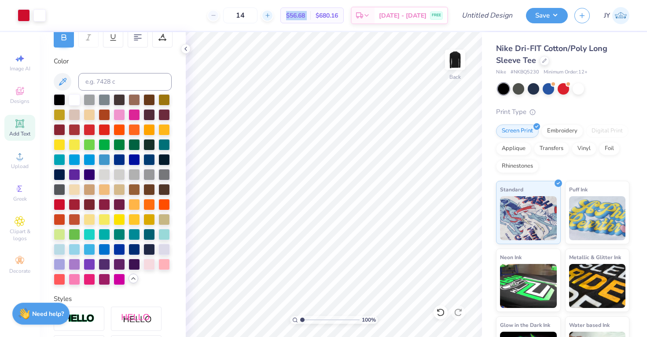
click at [271, 12] on icon at bounding box center [267, 15] width 6 height 6
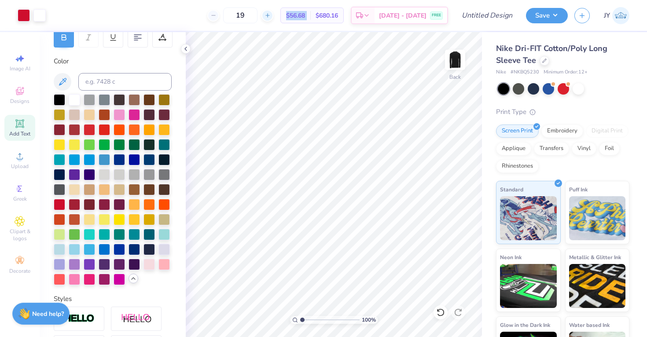
click at [271, 12] on icon at bounding box center [267, 15] width 6 height 6
type input "20"
click at [281, 23] on div "20 $52.93 Per Item $1,058.60 Total Est. Delivery Sep 12 - 15 FREE" at bounding box center [249, 15] width 395 height 31
click at [24, 117] on div "Add Text" at bounding box center [19, 128] width 31 height 26
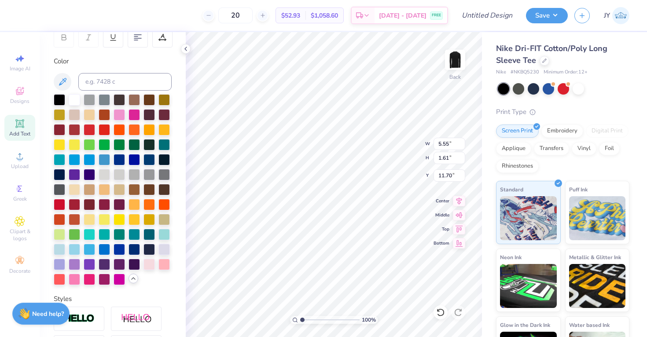
type input "9.52"
type input "1.85"
type input "6.18"
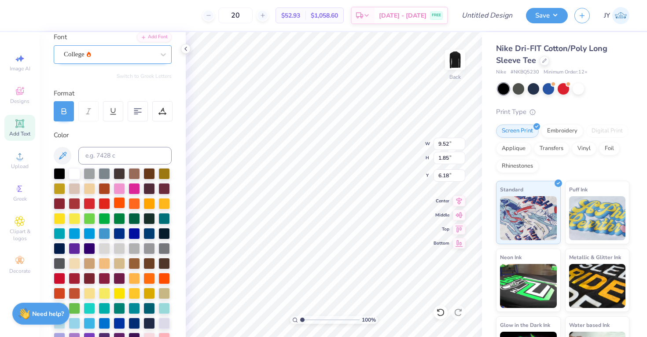
scroll to position [63, 0]
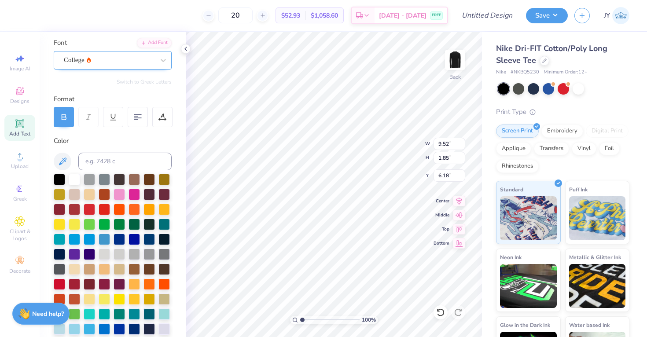
type input "5.55"
type input "1.61"
type input "11.70"
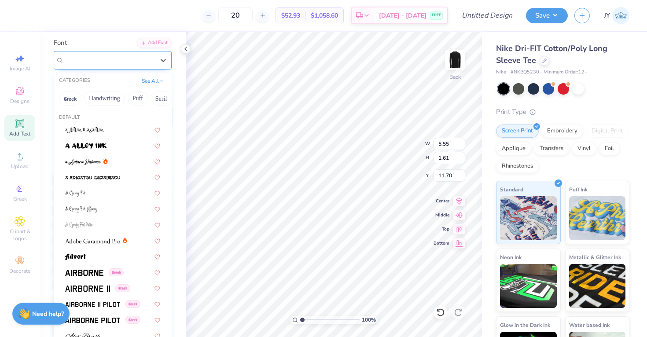
click at [97, 55] on div "Super Dream" at bounding box center [109, 60] width 92 height 14
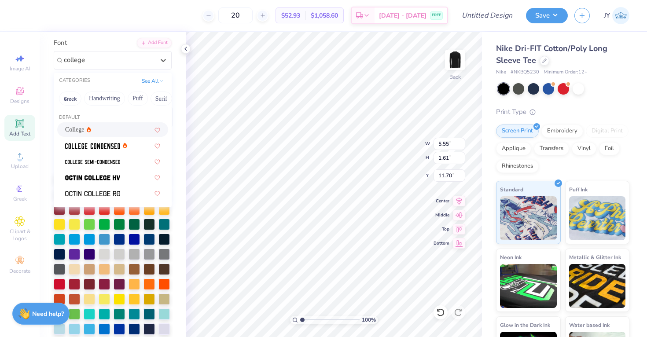
click at [91, 128] on icon at bounding box center [89, 130] width 4 height 6
type input "college"
type input "5.03"
type input "1.57"
type input "11.72"
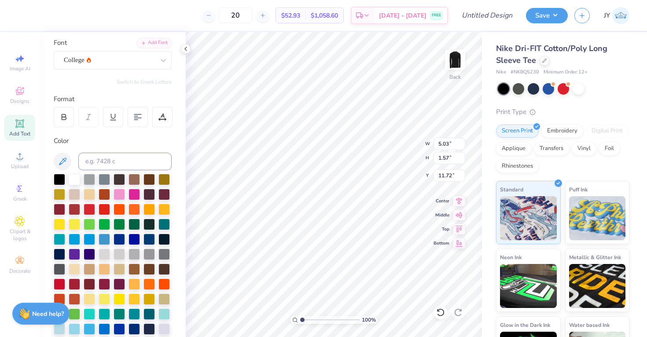
scroll to position [0, 0]
type textarea "Basketball"
click at [127, 157] on input at bounding box center [124, 162] width 93 height 18
type input "186"
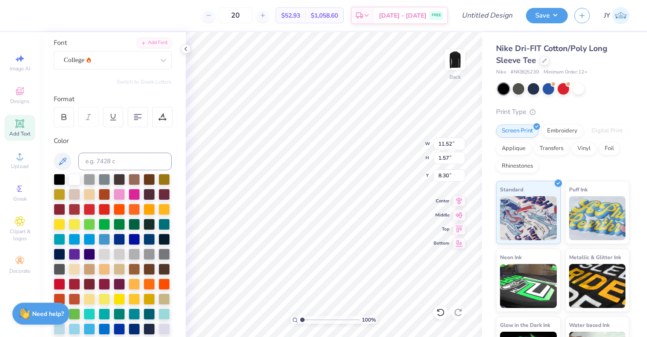
type input "8.30"
click at [61, 121] on div at bounding box center [64, 117] width 20 height 20
type input "12.35"
type input "10.26"
type input "2.18"
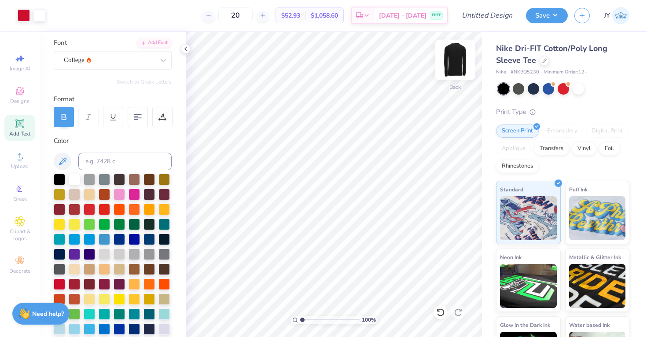
click at [455, 70] on img at bounding box center [454, 59] width 35 height 35
click at [19, 159] on circle at bounding box center [19, 159] width 5 height 5
click at [24, 126] on icon at bounding box center [19, 123] width 8 height 8
click at [445, 54] on div at bounding box center [455, 60] width 40 height 40
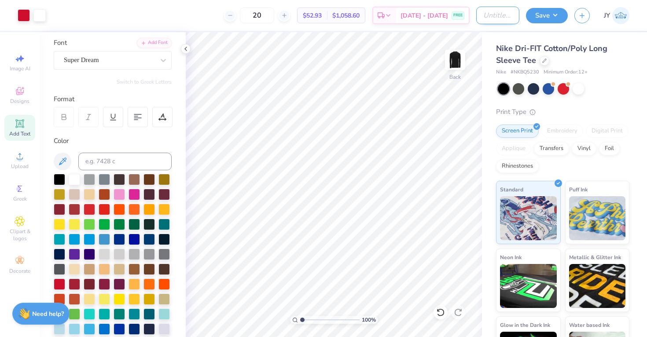
click at [494, 18] on input "Design Title" at bounding box center [497, 16] width 43 height 18
type input "[US_STATE] Rockits Basketball"
click at [536, 13] on button "Save" at bounding box center [547, 14] width 42 height 15
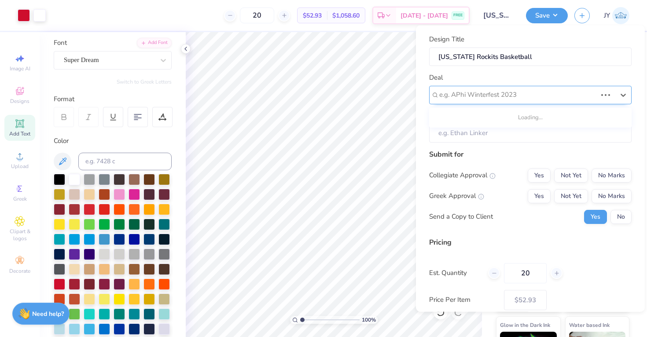
click at [491, 97] on div at bounding box center [517, 95] width 157 height 12
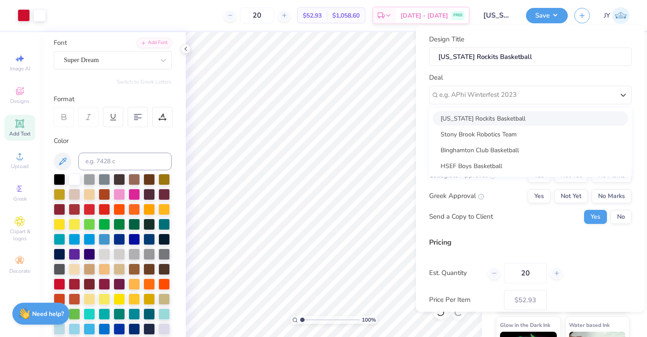
click at [491, 121] on div "[US_STATE] Rockits Basketball" at bounding box center [529, 118] width 195 height 15
type input "[PERSON_NAME]"
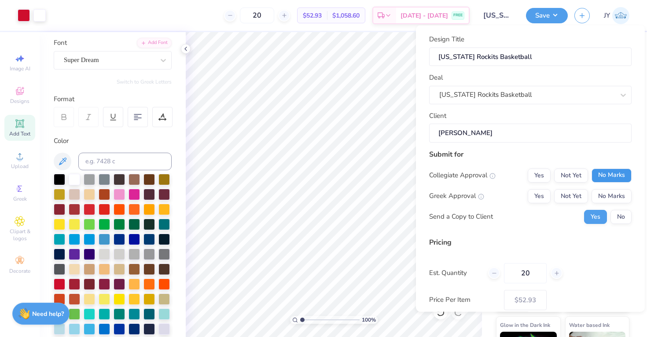
click at [605, 173] on button "No Marks" at bounding box center [611, 175] width 40 height 14
click at [608, 190] on button "No Marks" at bounding box center [611, 196] width 40 height 14
click at [616, 216] on button "No" at bounding box center [620, 216] width 21 height 14
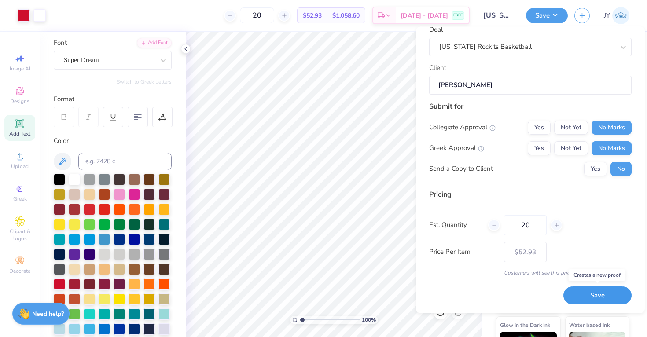
click at [593, 303] on button "Save" at bounding box center [597, 296] width 68 height 18
type input "– –"
